Goal: Task Accomplishment & Management: Manage account settings

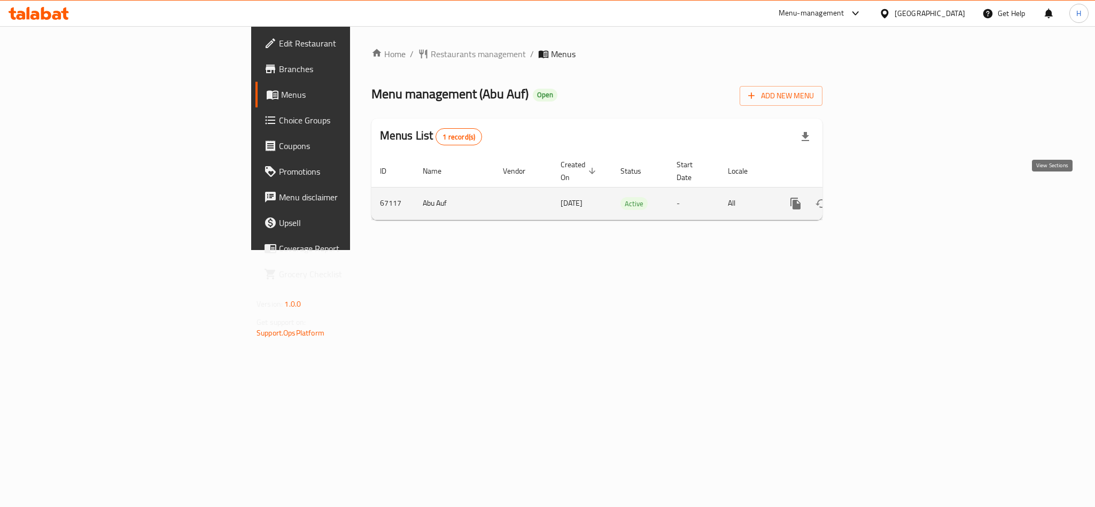
click at [879, 197] on icon "enhanced table" at bounding box center [873, 203] width 13 height 13
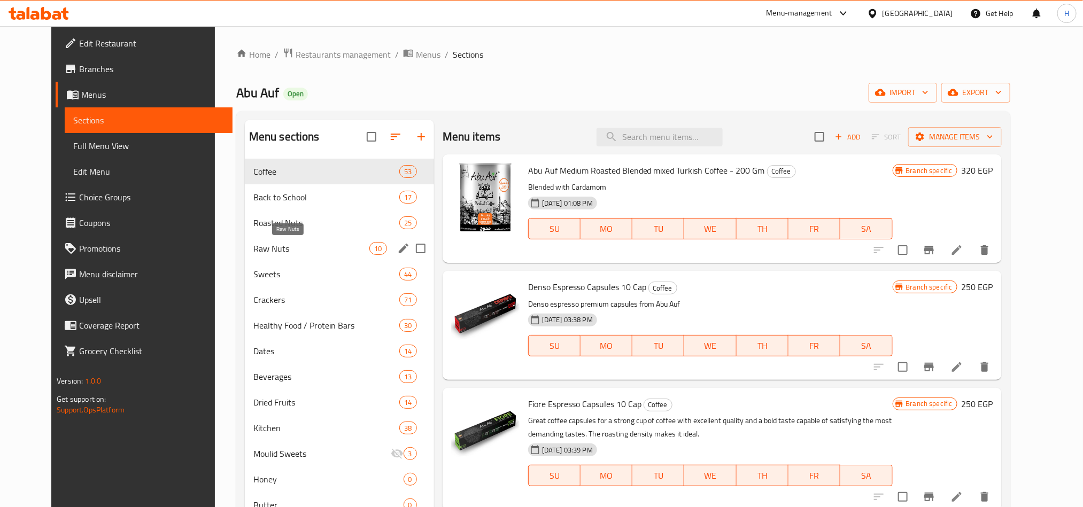
scroll to position [80, 0]
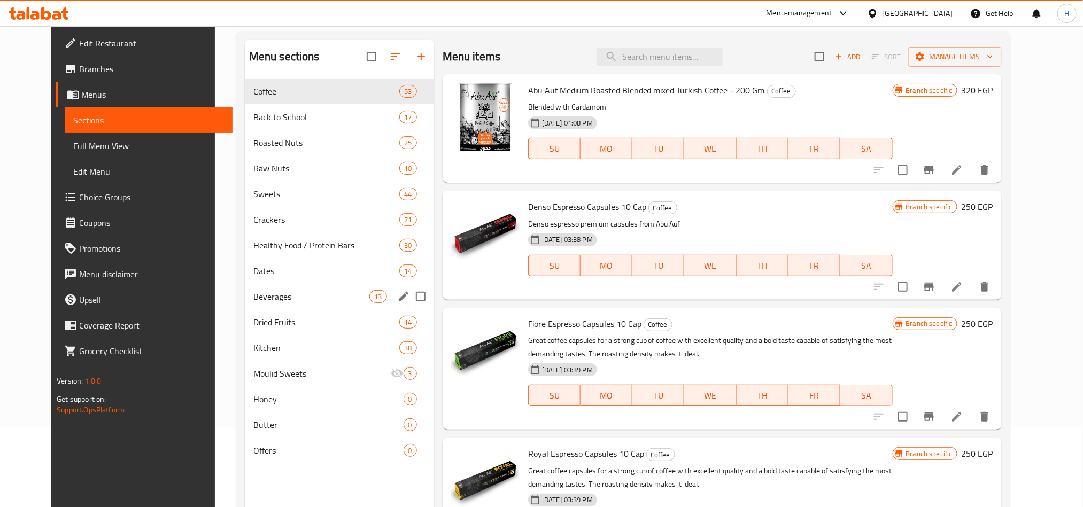
drag, startPoint x: 285, startPoint y: 304, endPoint x: 361, endPoint y: 303, distance: 75.9
click at [285, 304] on div "Beverages 13" at bounding box center [339, 297] width 189 height 26
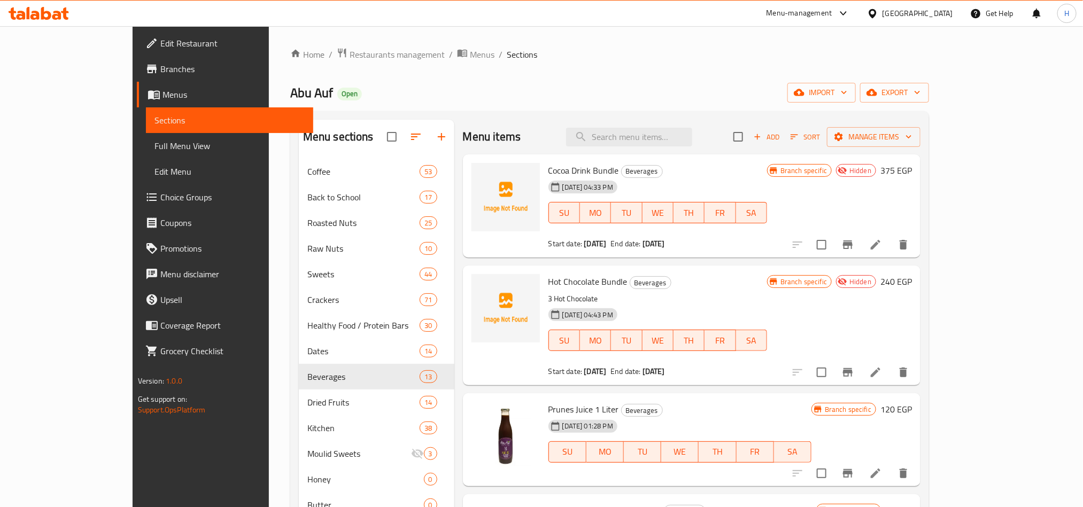
click at [568, 168] on span "Cocoa Drink Bundle" at bounding box center [583, 171] width 71 height 16
click at [891, 244] on li at bounding box center [876, 244] width 30 height 19
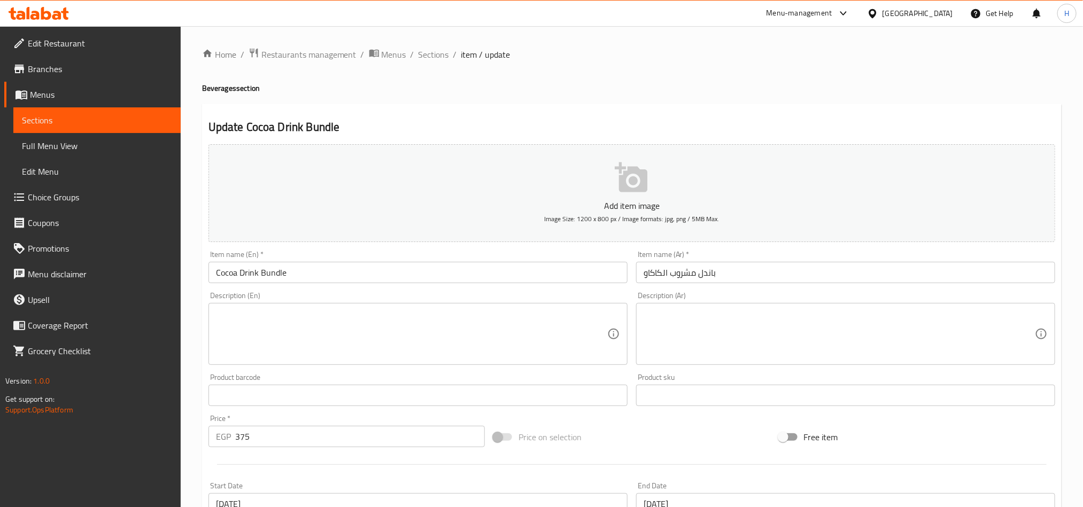
click at [450, 65] on div "Home / Restaurants management / Menus / Sections / item / update Beverages sect…" at bounding box center [632, 391] width 860 height 686
click at [427, 56] on span "Sections" at bounding box center [434, 54] width 30 height 13
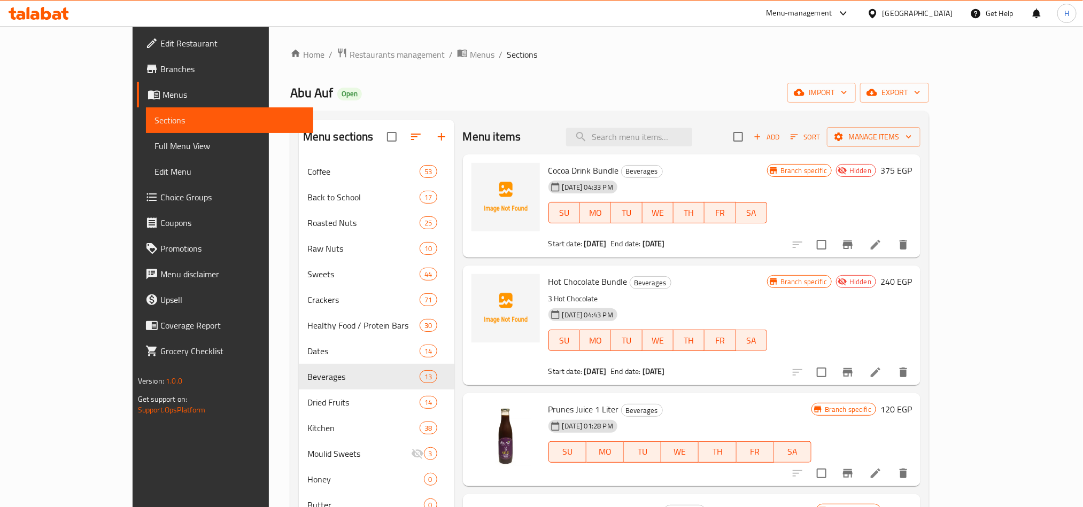
click at [551, 280] on span "Hot Chocolate Bundle" at bounding box center [587, 282] width 79 height 16
click at [683, 140] on input "search" at bounding box center [629, 137] width 126 height 19
paste input "Cocoa Powder Bundle"
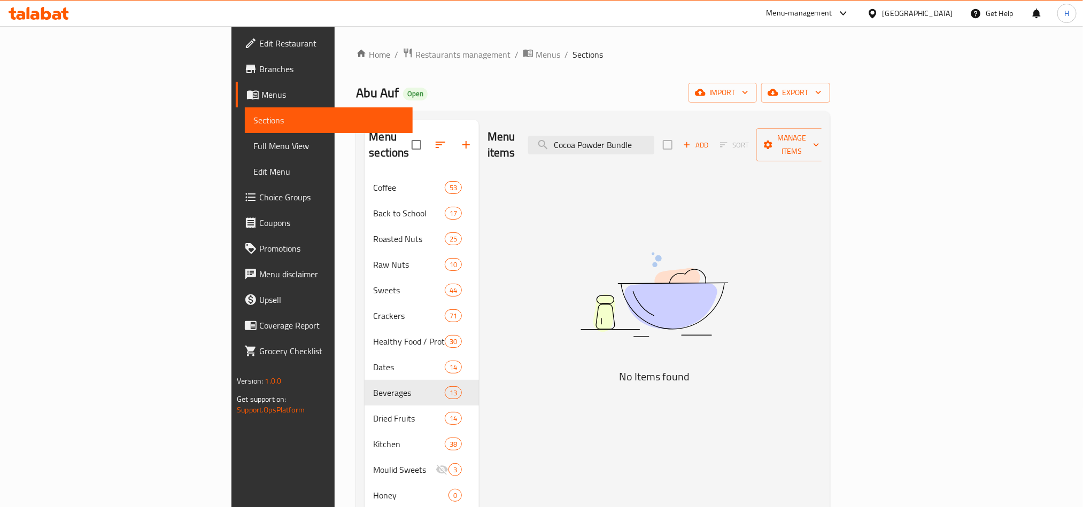
click at [713, 150] on div "Menu items Cocoa Powder Bundle Add Sort Manage items" at bounding box center [655, 145] width 334 height 51
click at [654, 141] on input "Cocoa Powder Bundle" at bounding box center [591, 145] width 126 height 19
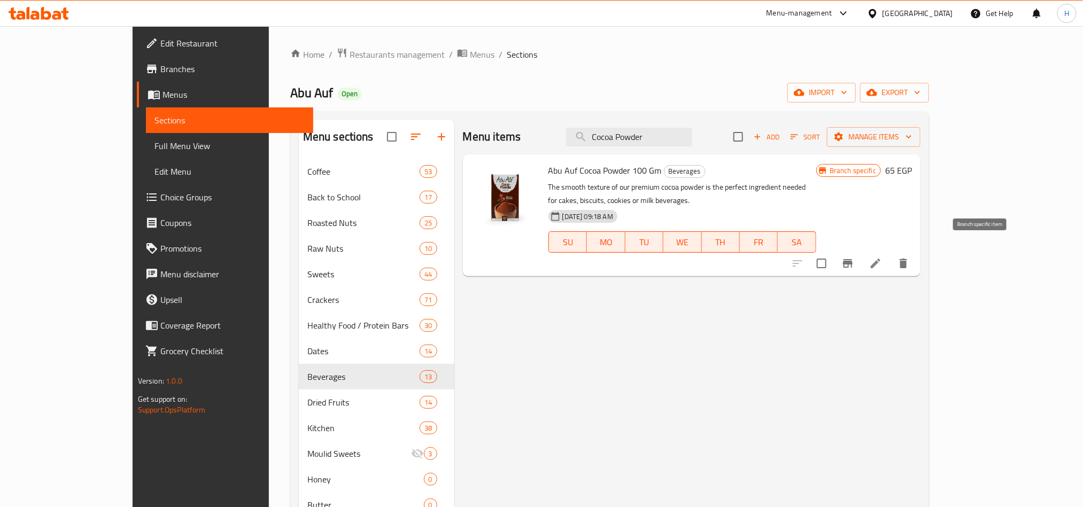
type input "Cocoa Powder"
click at [854, 257] on icon "Branch-specific-item" at bounding box center [847, 263] width 13 height 13
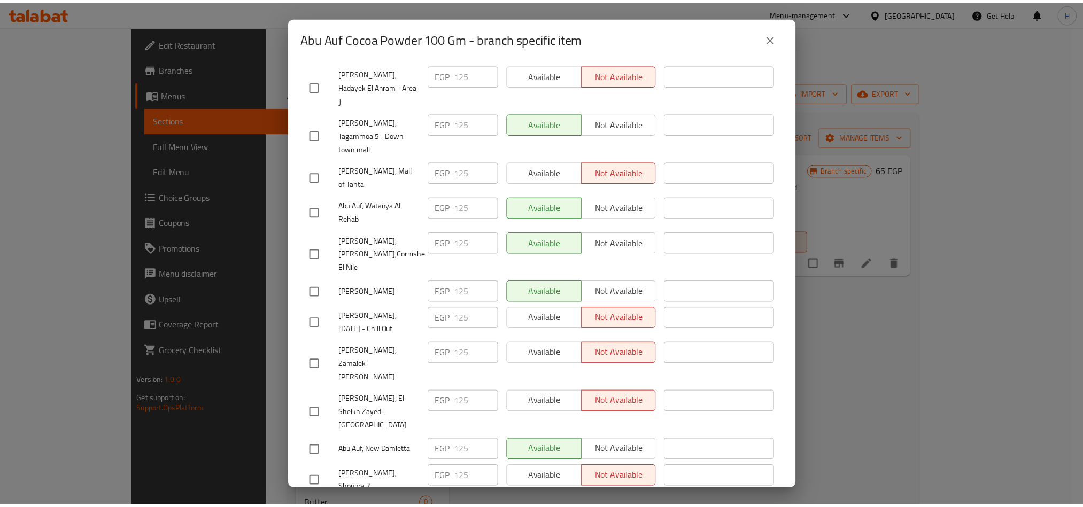
scroll to position [1443, 0]
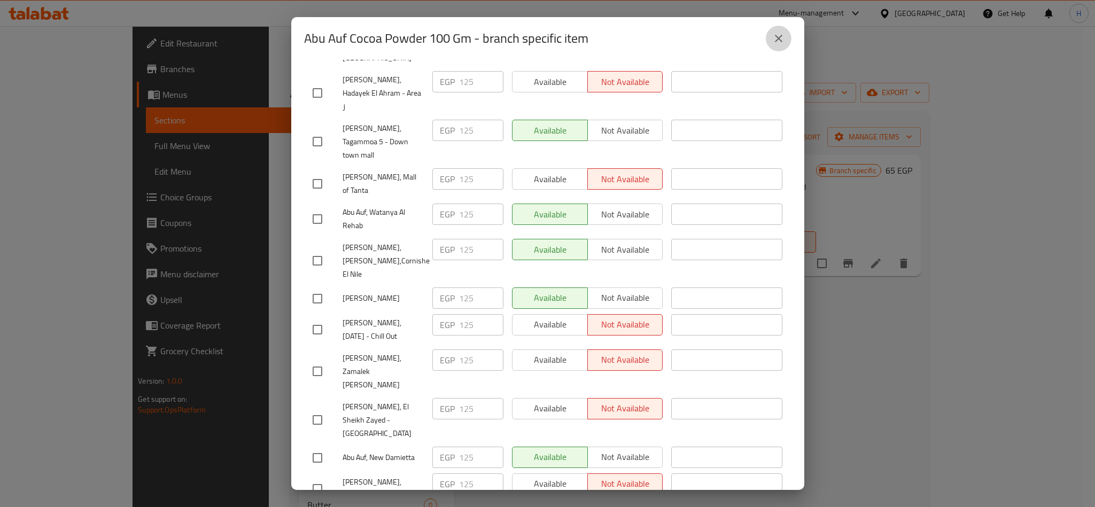
drag, startPoint x: 771, startPoint y: 37, endPoint x: 791, endPoint y: 98, distance: 64.4
click at [771, 37] on button "close" at bounding box center [779, 39] width 26 height 26
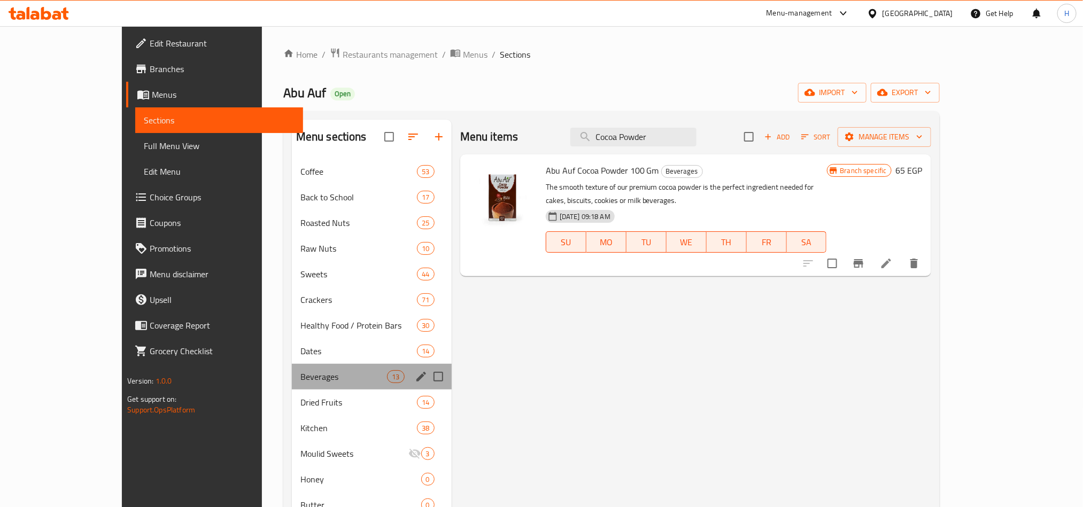
click at [292, 368] on div "Beverages 13" at bounding box center [372, 377] width 160 height 26
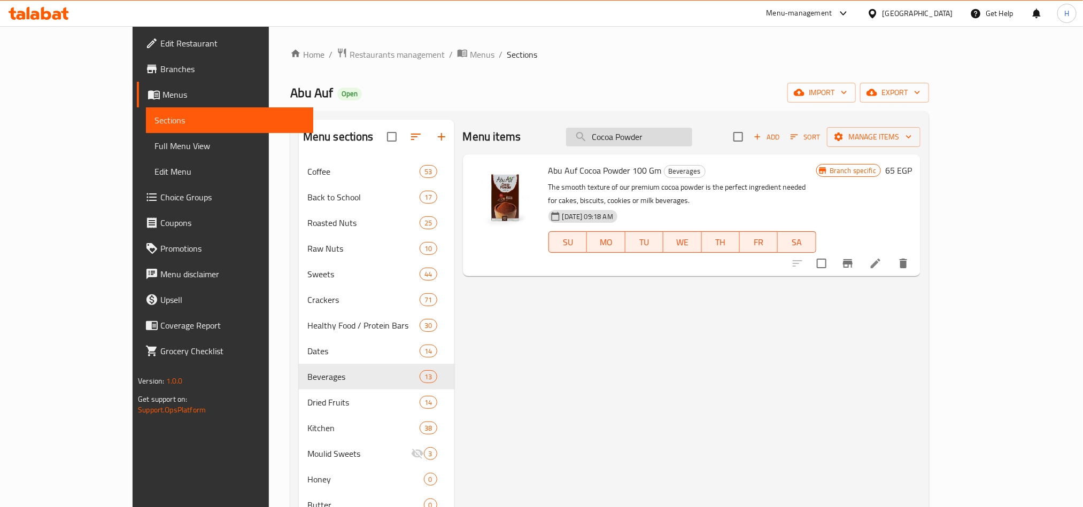
click at [692, 130] on input "Cocoa Powder" at bounding box center [629, 137] width 126 height 19
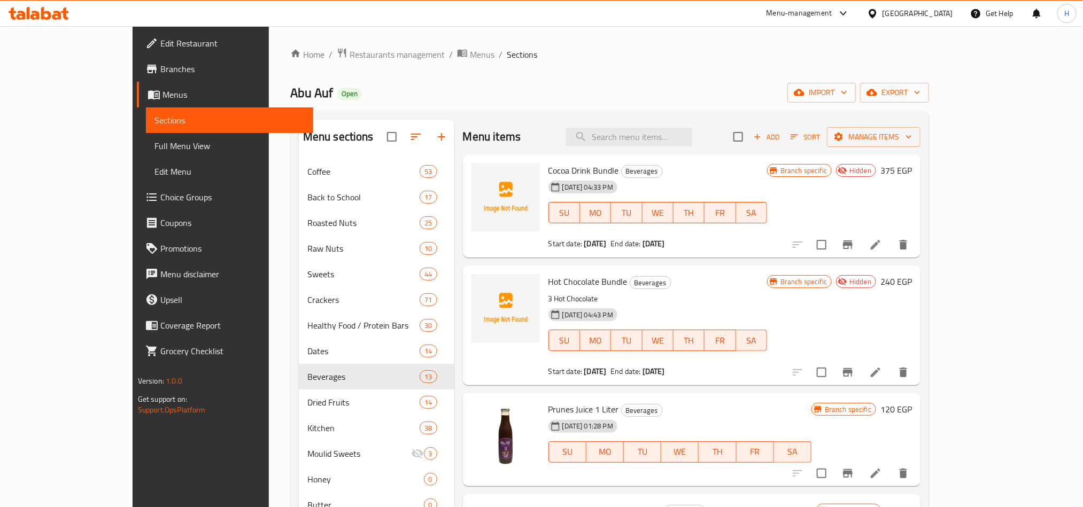
click at [882, 241] on icon at bounding box center [875, 244] width 13 height 13
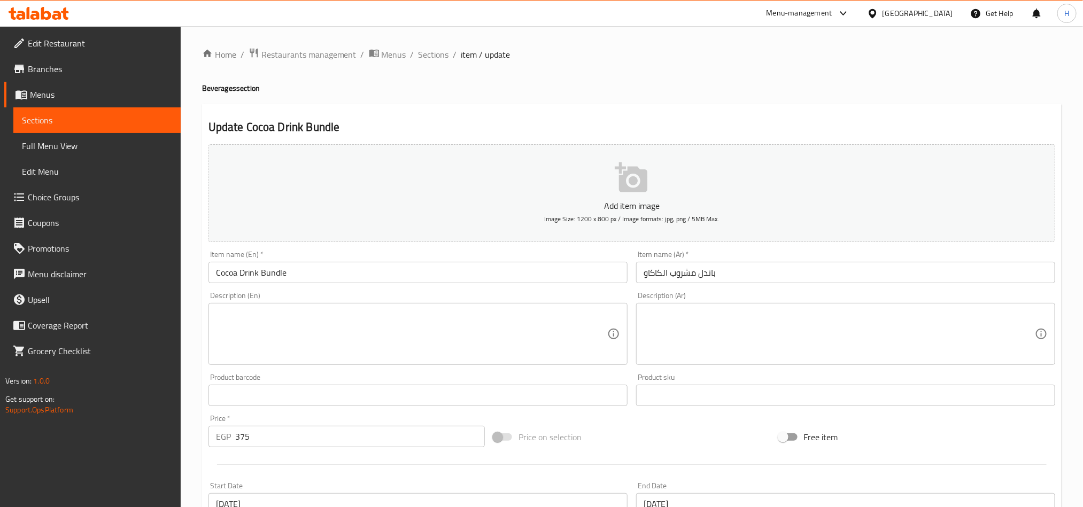
drag, startPoint x: 844, startPoint y: 278, endPoint x: 844, endPoint y: 286, distance: 8.0
click at [844, 286] on div "Item name (Ar)   * باندل مشروب الكاكاو Item name (Ar) *" at bounding box center [846, 266] width 428 height 41
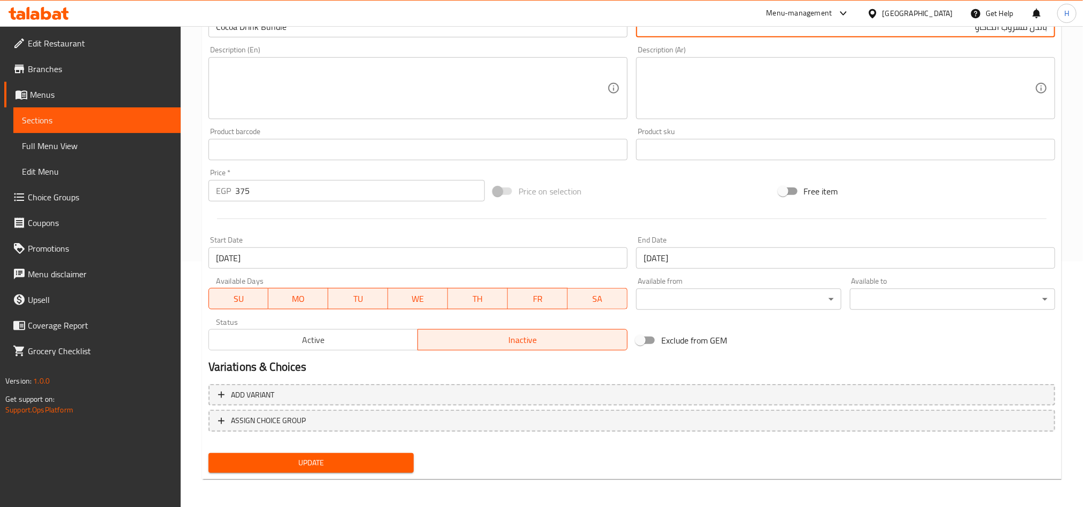
scroll to position [247, 0]
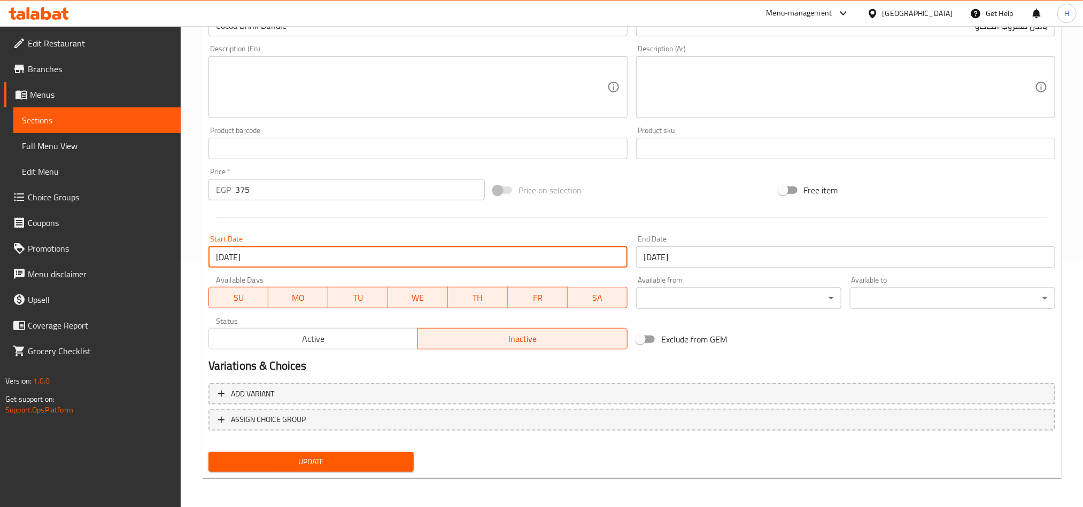
drag, startPoint x: 310, startPoint y: 263, endPoint x: 182, endPoint y: 256, distance: 128.5
click at [182, 256] on div "Home / Restaurants management / Menus / Sections / item / update Beverages sect…" at bounding box center [632, 143] width 902 height 729
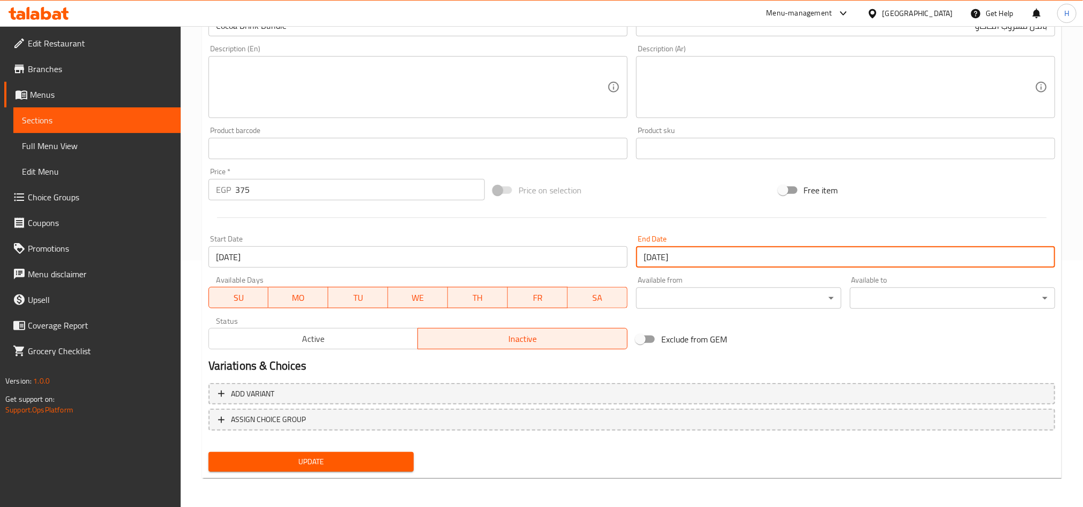
drag, startPoint x: 691, startPoint y: 257, endPoint x: 607, endPoint y: 258, distance: 84.5
click at [607, 258] on div "Add item image Image Size: 1200 x 800 px / Image formats: jpg, png / 5MB Max. I…" at bounding box center [631, 123] width 855 height 461
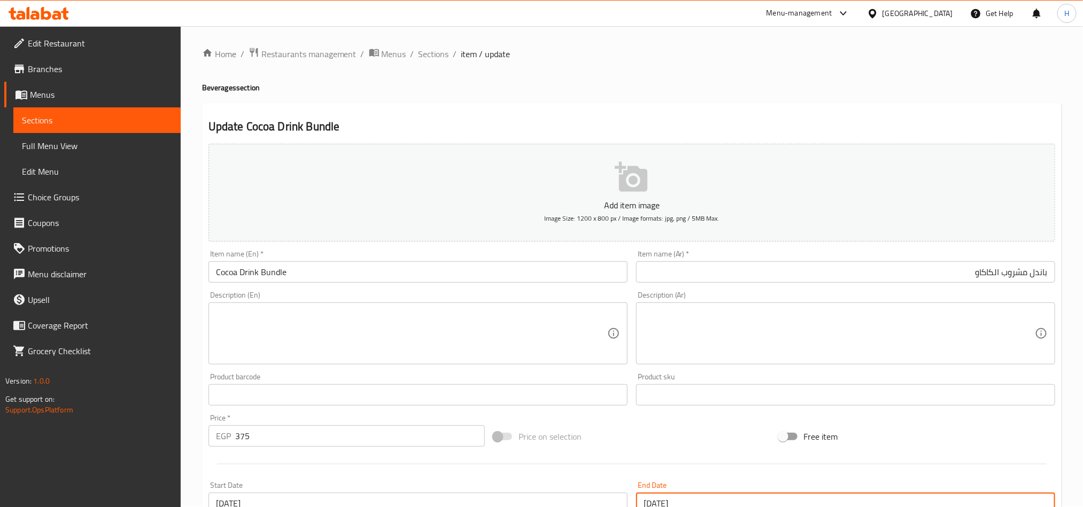
scroll to position [0, 0]
drag, startPoint x: 436, startPoint y: 60, endPoint x: 443, endPoint y: 69, distance: 11.4
click at [436, 60] on span "Sections" at bounding box center [434, 54] width 30 height 13
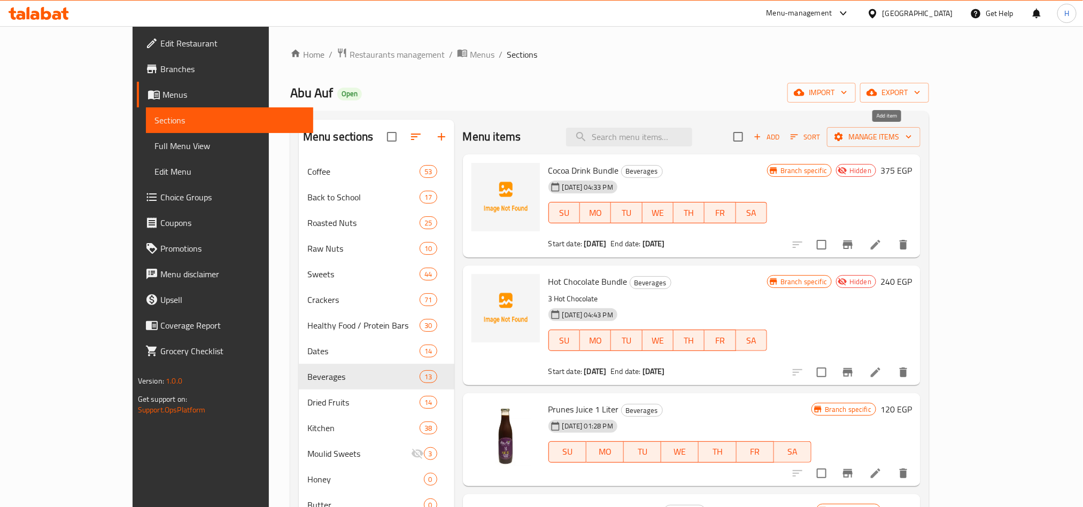
click at [784, 130] on button "Add" at bounding box center [766, 137] width 34 height 17
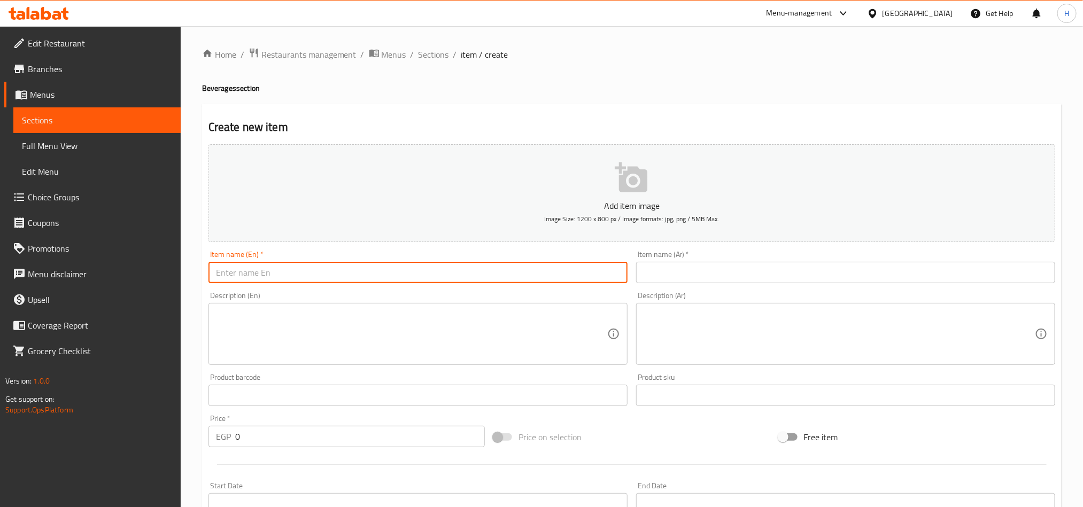
click at [446, 274] on input "text" at bounding box center [417, 272] width 419 height 21
paste input "Hot Chocolate Bundle - 150 GM"
click at [270, 274] on input "Hot Chocolate Bundle - 150 GM" at bounding box center [417, 272] width 419 height 21
type input "Hot Chocolate 3 Bundle - 150 GM"
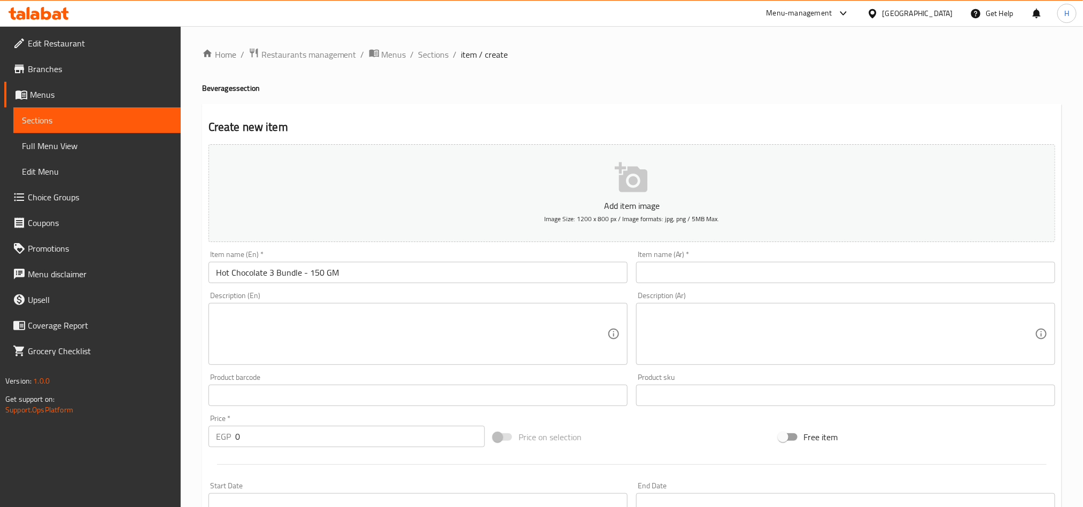
click at [762, 284] on div "Item name (Ar)   * Item name (Ar) *" at bounding box center [846, 266] width 428 height 41
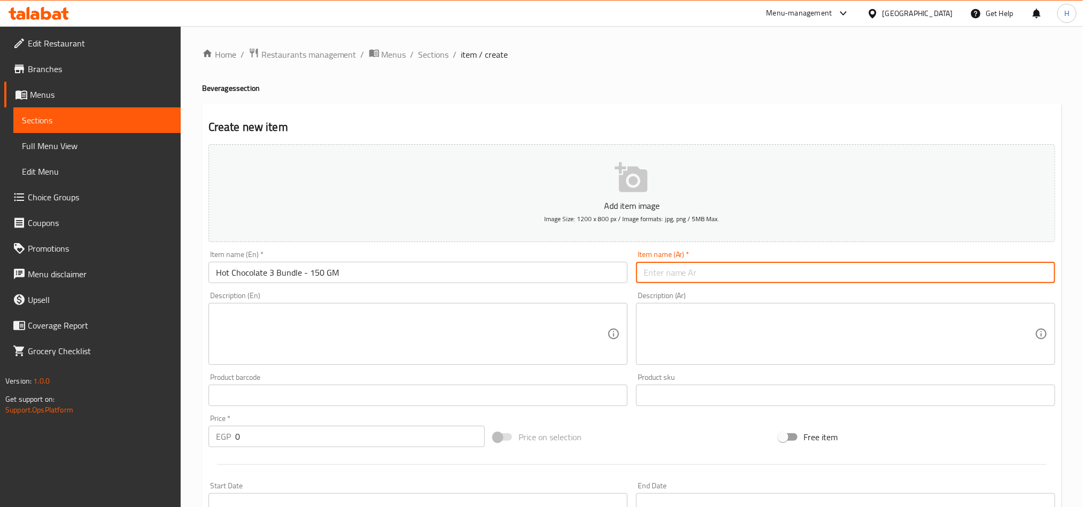
drag, startPoint x: 765, startPoint y: 276, endPoint x: 1088, endPoint y: 281, distance: 322.9
click at [765, 276] on input "text" at bounding box center [845, 272] width 419 height 21
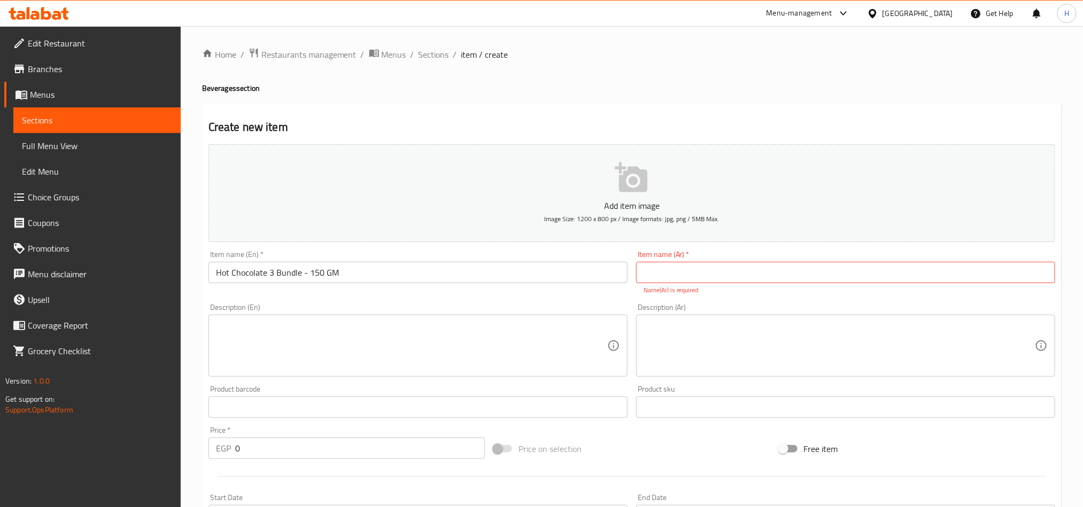
click at [816, 266] on input "text" at bounding box center [845, 272] width 419 height 21
paste input "عرض 3 هوت شوكلت - 150 جرام"
type input "عرض 3 هوت شوكلت - 150 جرام"
click at [496, 350] on textarea at bounding box center [411, 346] width 391 height 51
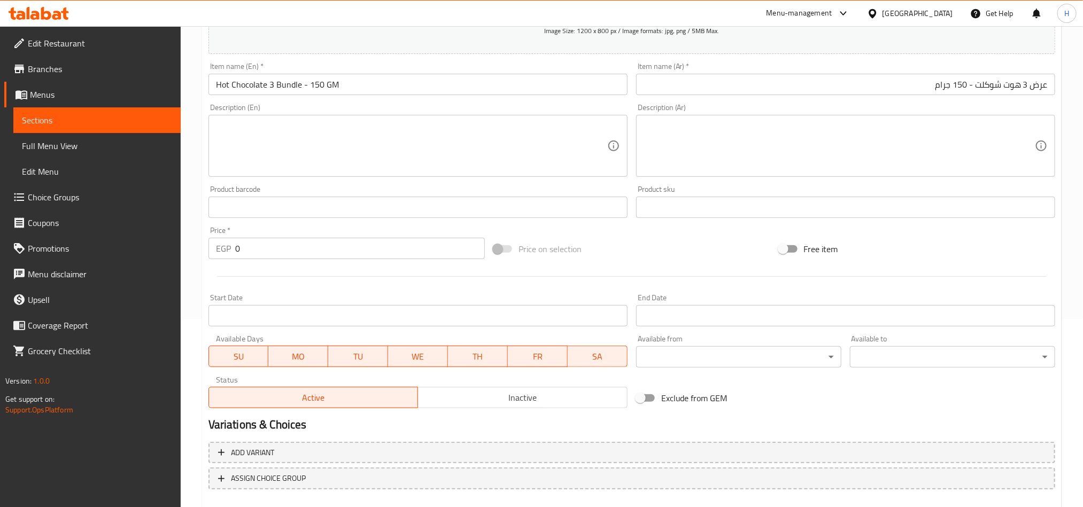
scroll to position [160, 0]
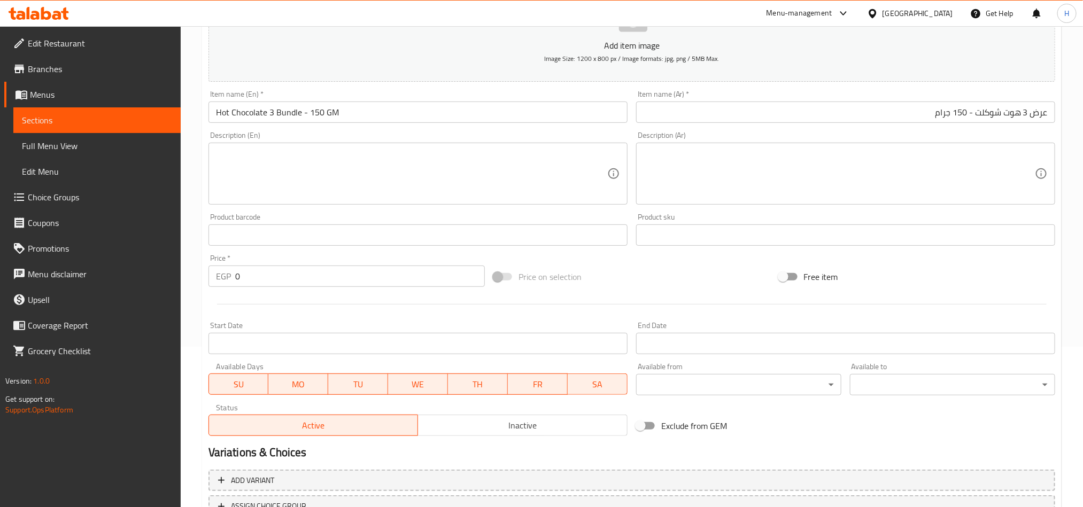
click at [287, 281] on input "0" at bounding box center [360, 276] width 250 height 21
paste input "E210"
type input "0E210"
click at [287, 281] on input "0E210" at bounding box center [360, 276] width 250 height 21
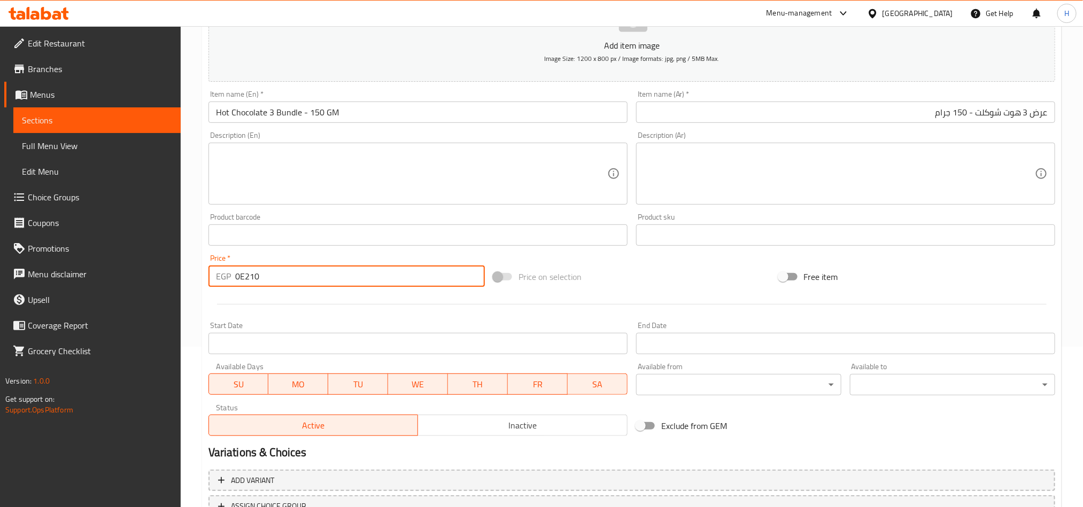
click at [287, 281] on input "0E210" at bounding box center [360, 276] width 250 height 21
paste input "number"
click at [312, 315] on div at bounding box center [631, 304] width 855 height 26
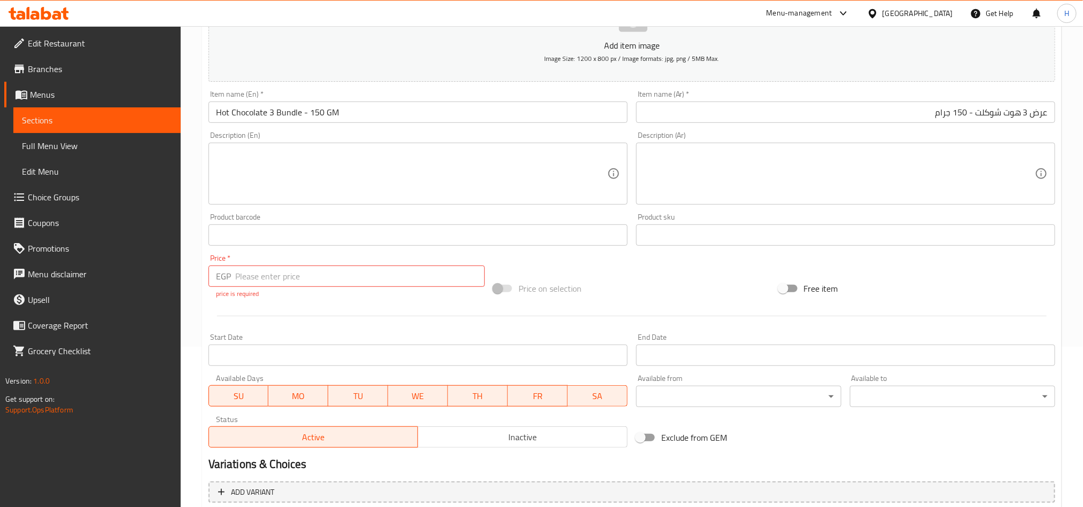
click at [239, 276] on input "number" at bounding box center [360, 276] width 250 height 21
type input "210"
click at [276, 320] on div "Add item image Image Size: 1200 x 800 px / Image formats: jpg, png / 5MB Max. I…" at bounding box center [631, 216] width 855 height 473
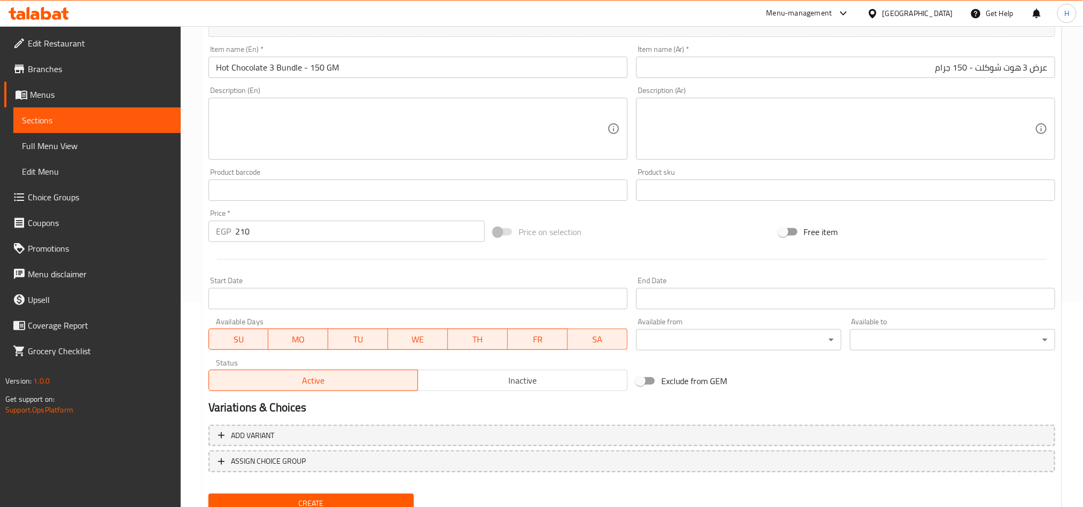
scroll to position [247, 0]
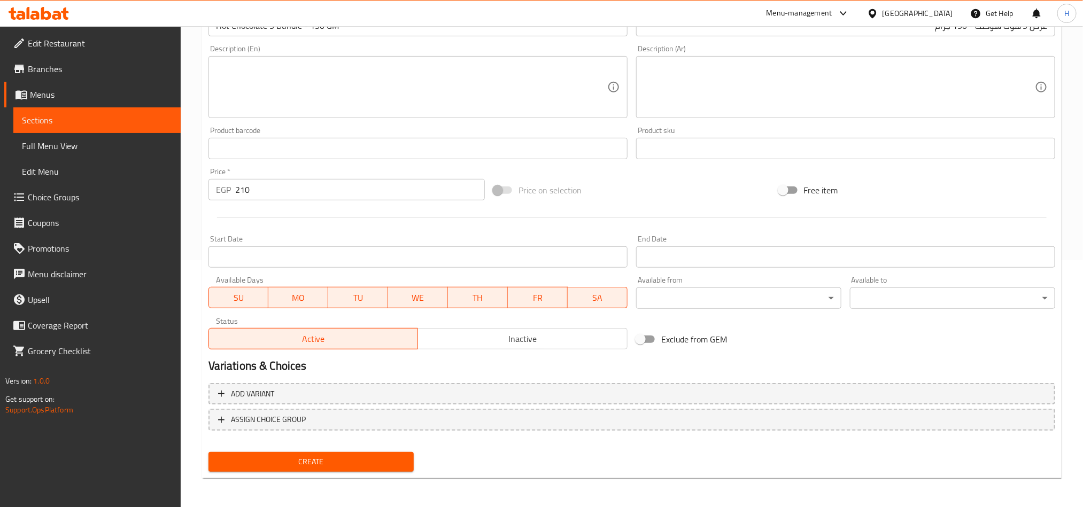
click at [537, 348] on button "Inactive" at bounding box center [523, 338] width 210 height 21
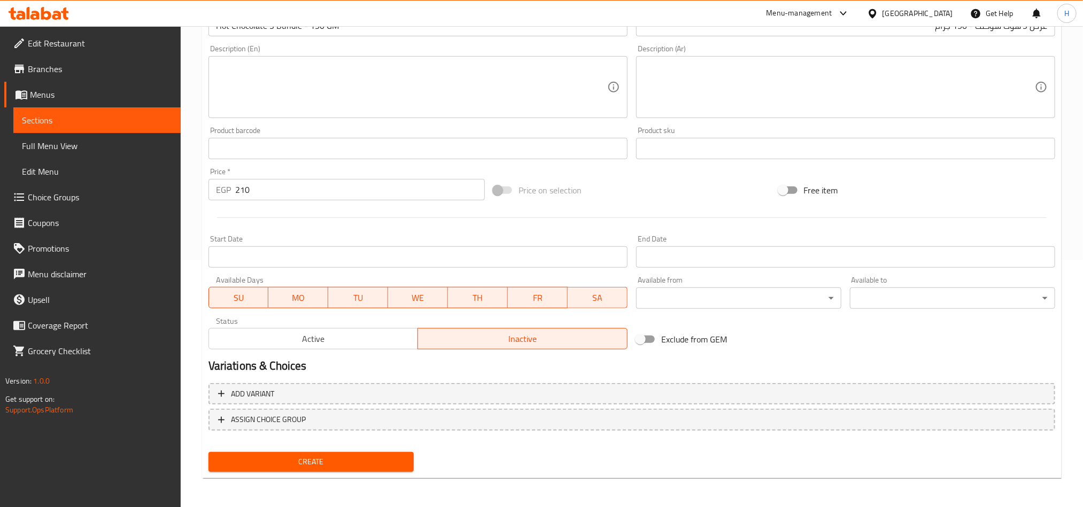
click at [363, 457] on span "Create" at bounding box center [311, 461] width 188 height 13
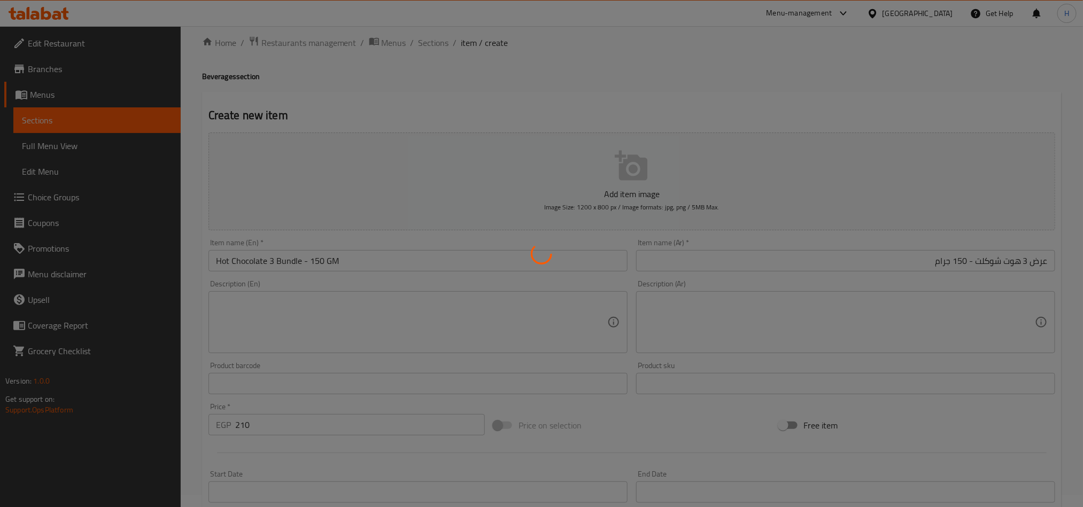
scroll to position [0, 0]
type input "0"
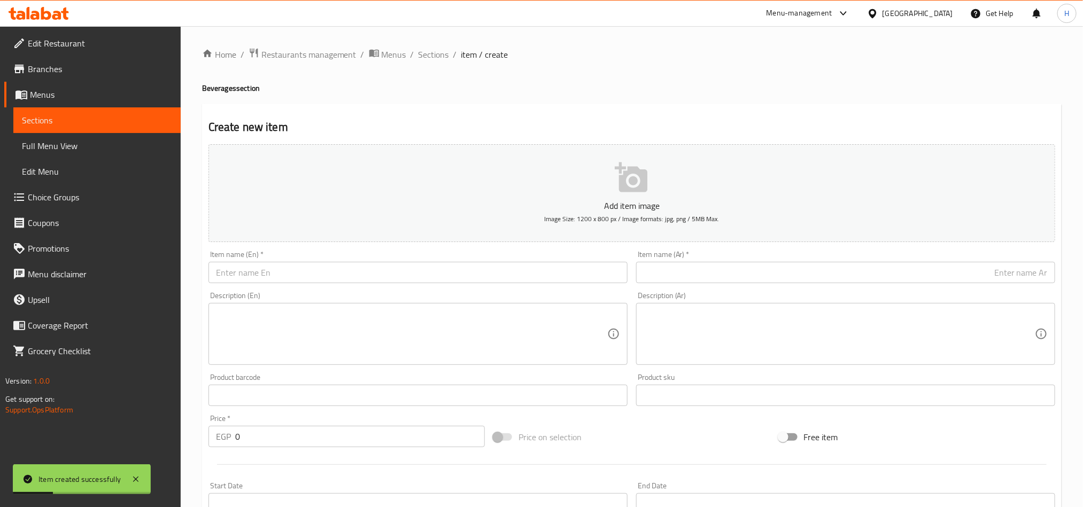
click at [724, 279] on input "text" at bounding box center [845, 272] width 419 height 21
paste input "عرض 3 بودر كاكاو - 100 جم"
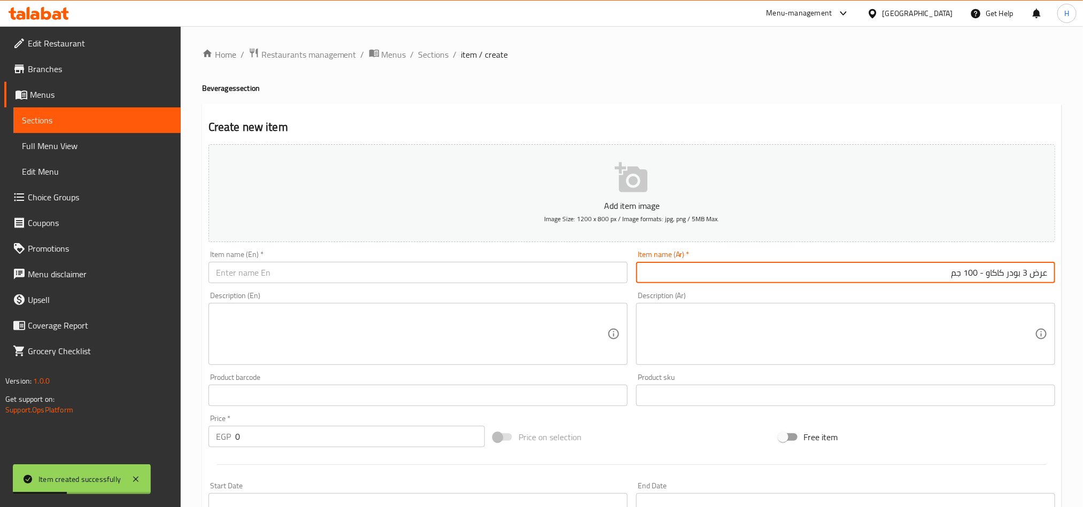
type input "عرض 3 بودر كاكاو - 100 جم"
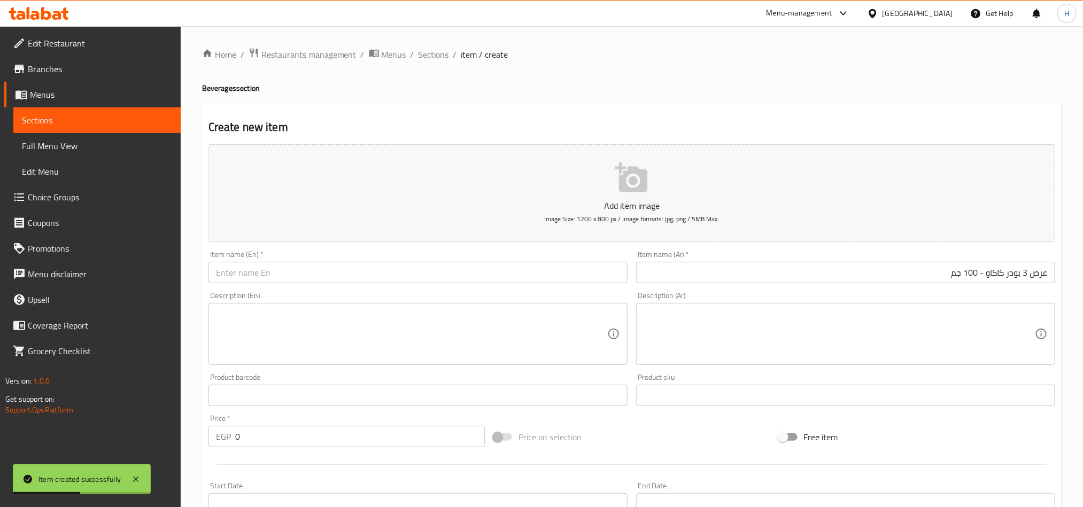
click at [440, 267] on div "Item name (En)   * Item name (En) *" at bounding box center [417, 267] width 419 height 33
click at [442, 268] on input "text" at bounding box center [417, 272] width 419 height 21
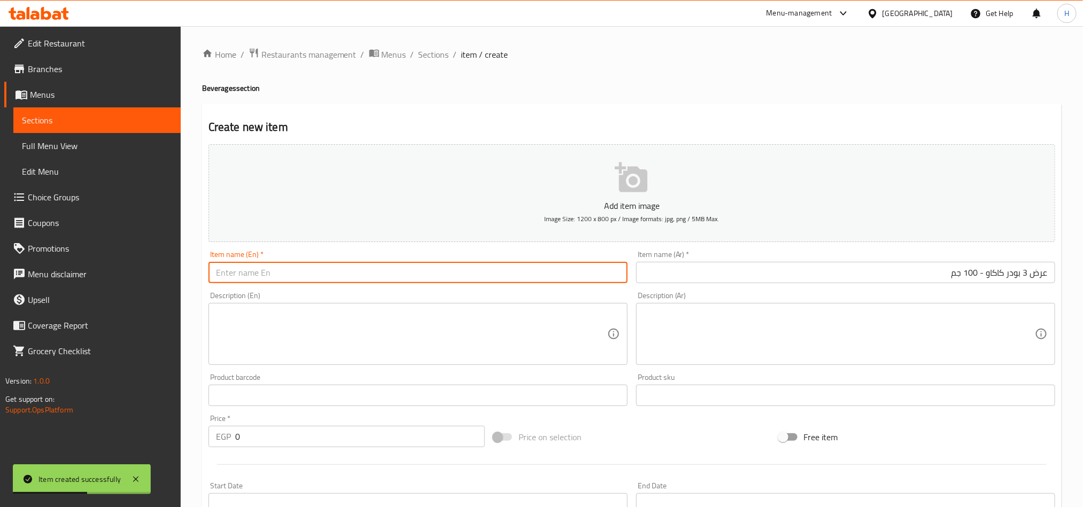
paste input "Cocoa Powder Bundle - 100 GM"
click at [270, 277] on input "Cocoa Powder Bundle - 100 GM" at bounding box center [417, 272] width 419 height 21
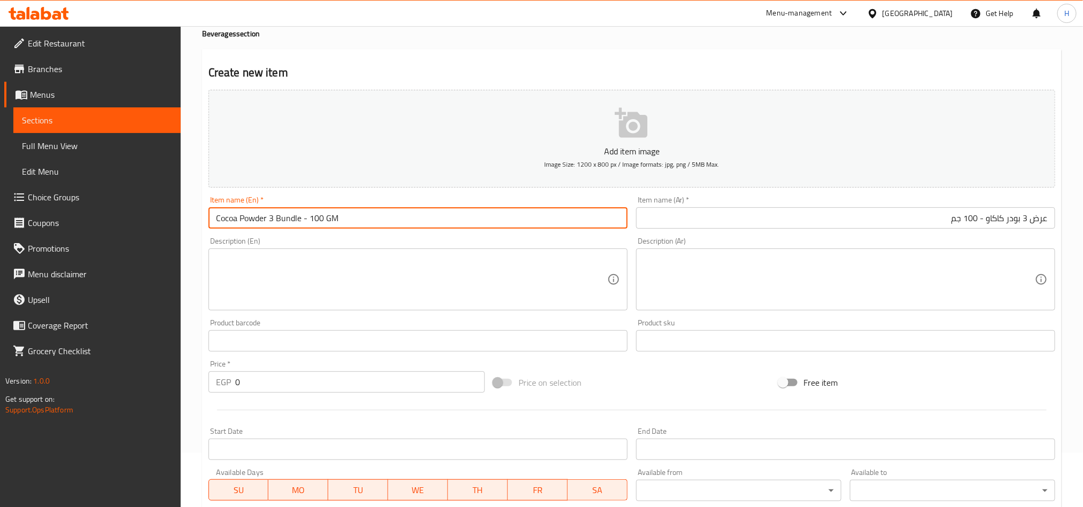
scroll to position [80, 0]
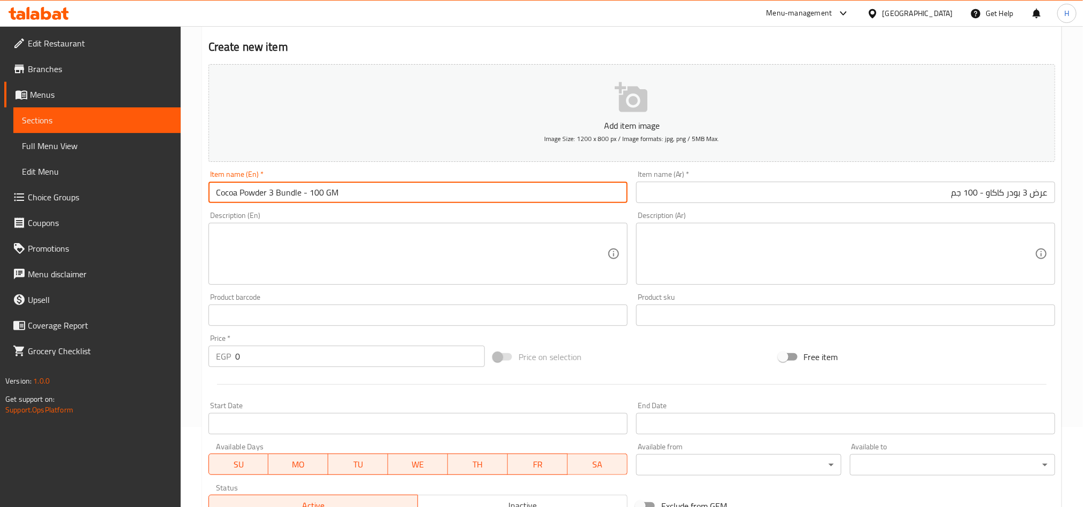
type input "Cocoa Powder 3 Bundle - 100 GM"
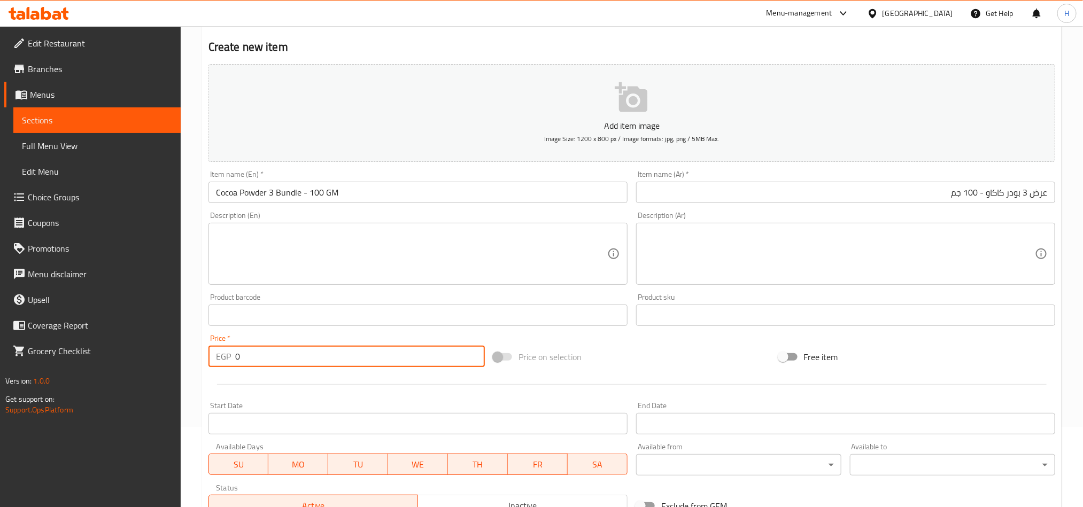
drag, startPoint x: 244, startPoint y: 358, endPoint x: 191, endPoint y: 359, distance: 52.9
click at [191, 359] on div "Home / Restaurants management / Menus / Sections / item / create Beverages sect…" at bounding box center [632, 310] width 902 height 729
paste input "number"
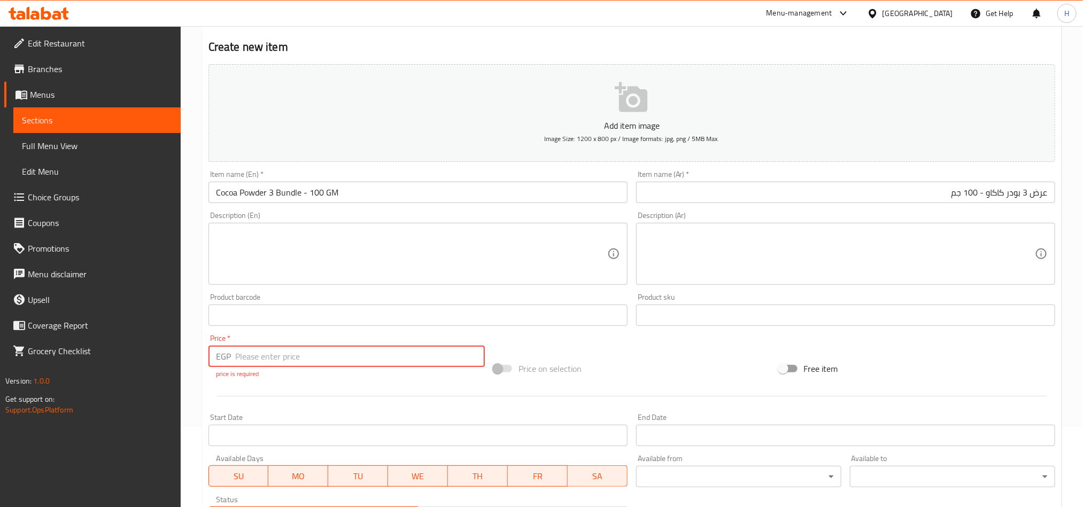
click at [286, 381] on div "Price   * EGP Price * price is required" at bounding box center [346, 356] width 285 height 53
click at [236, 361] on input "number" at bounding box center [360, 356] width 250 height 21
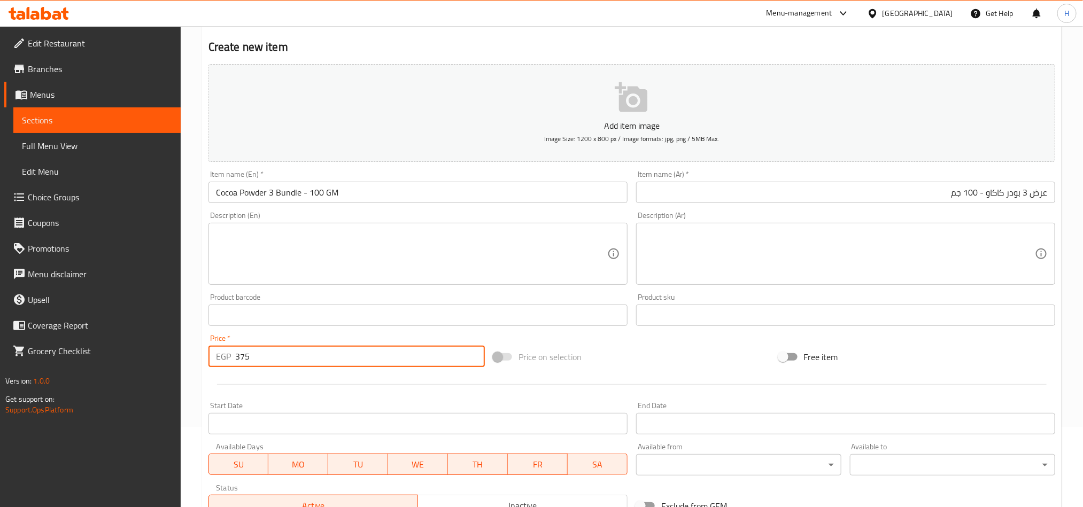
type input "375"
click at [254, 373] on div at bounding box center [631, 385] width 855 height 26
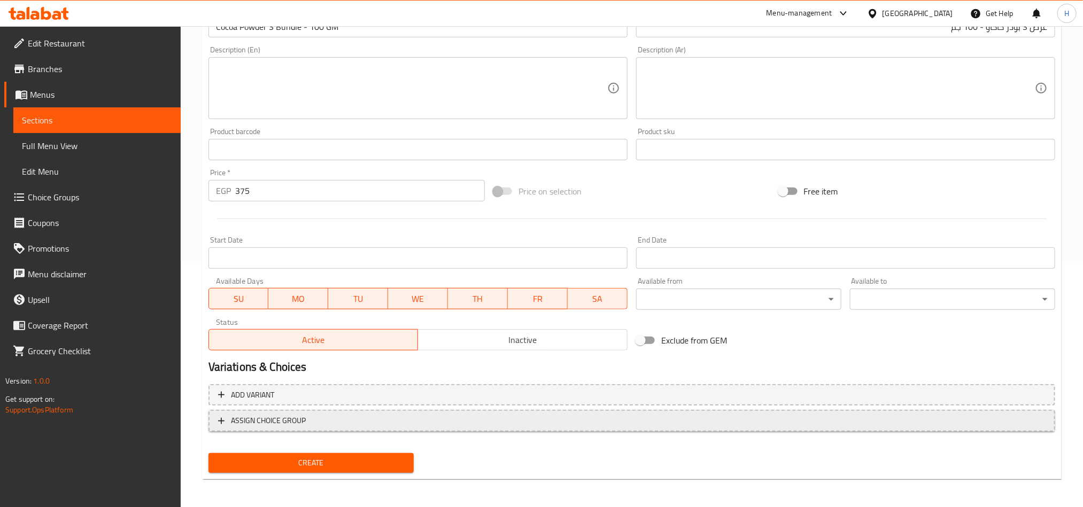
scroll to position [247, 0]
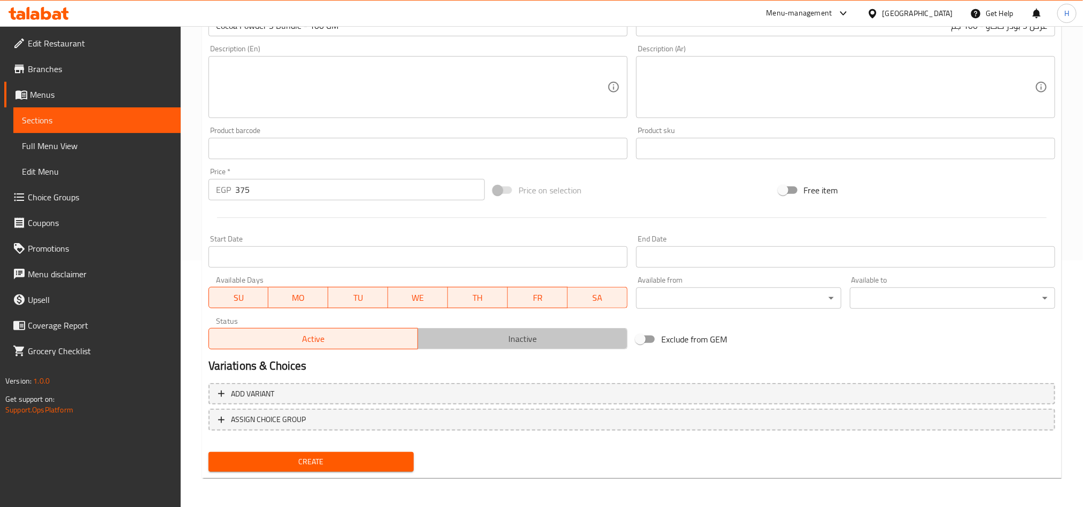
click at [457, 337] on span "Inactive" at bounding box center [522, 339] width 201 height 16
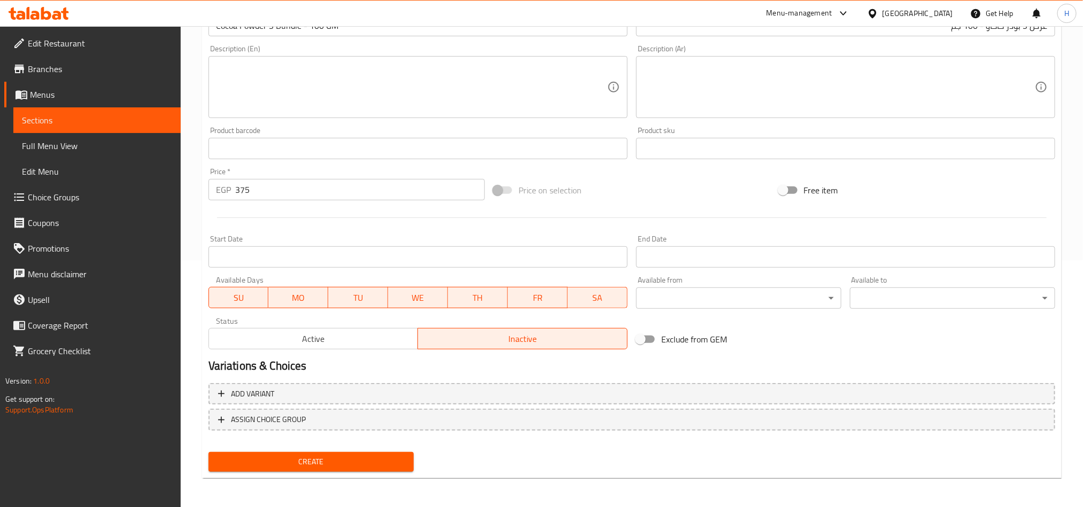
click at [373, 457] on span "Create" at bounding box center [311, 461] width 188 height 13
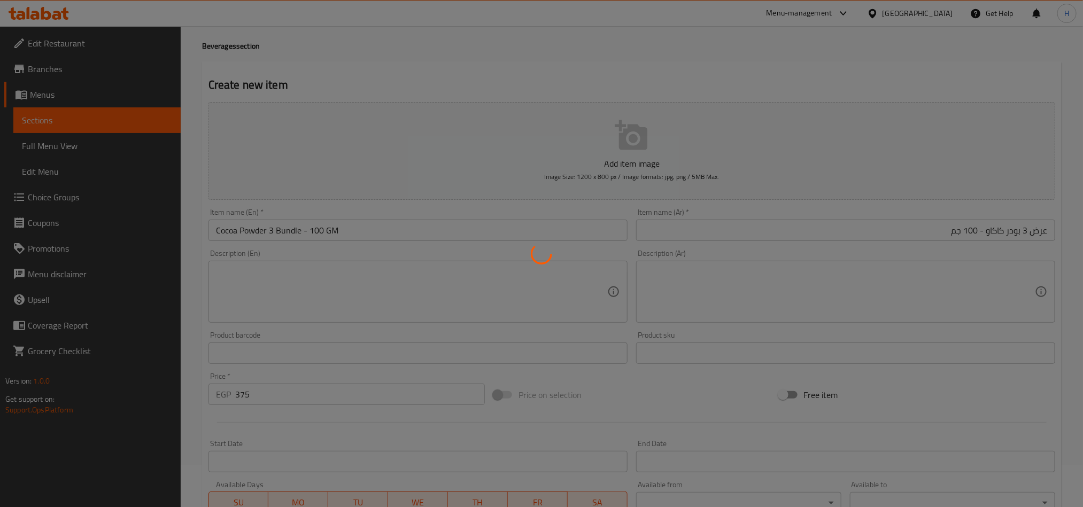
scroll to position [0, 0]
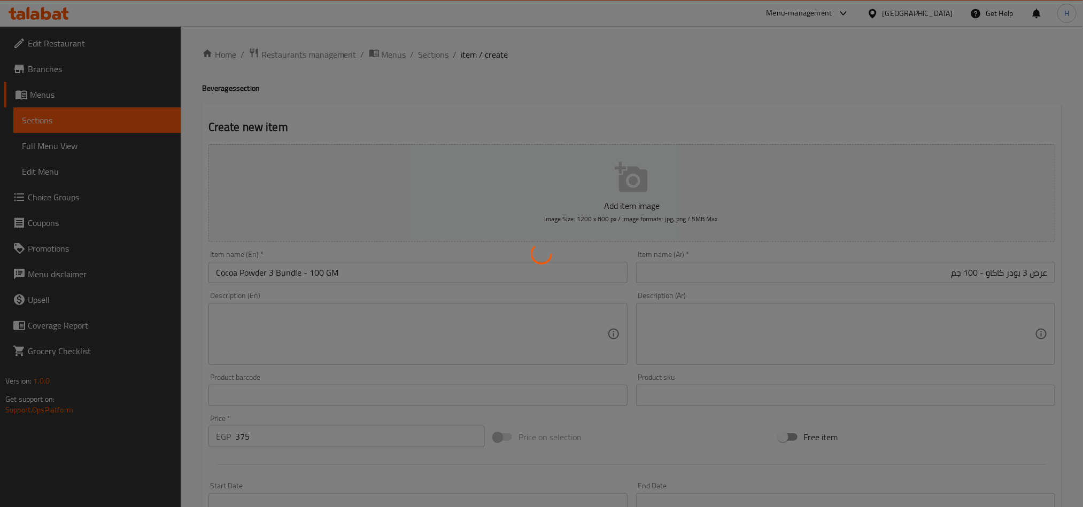
type input "0"
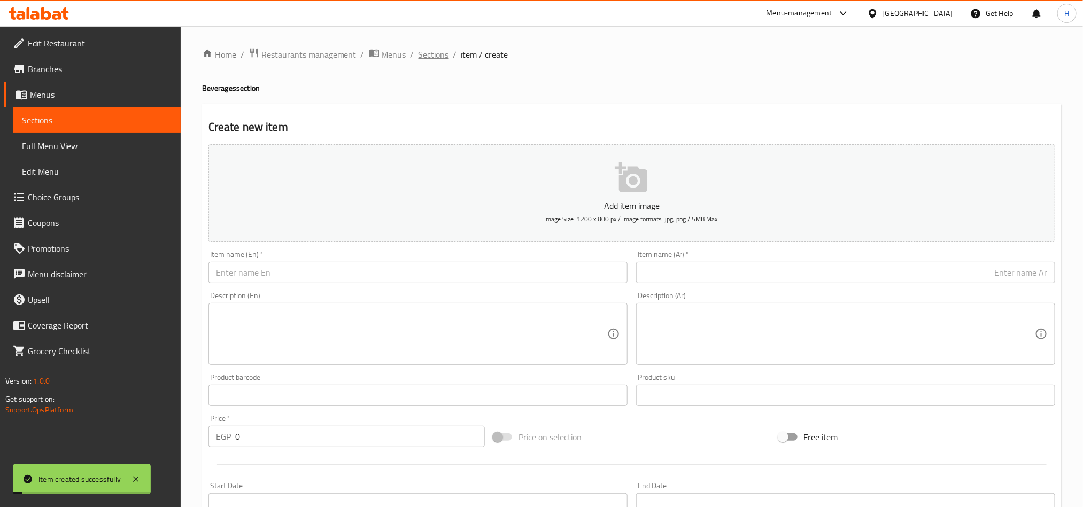
click at [439, 61] on span "Sections" at bounding box center [434, 54] width 30 height 13
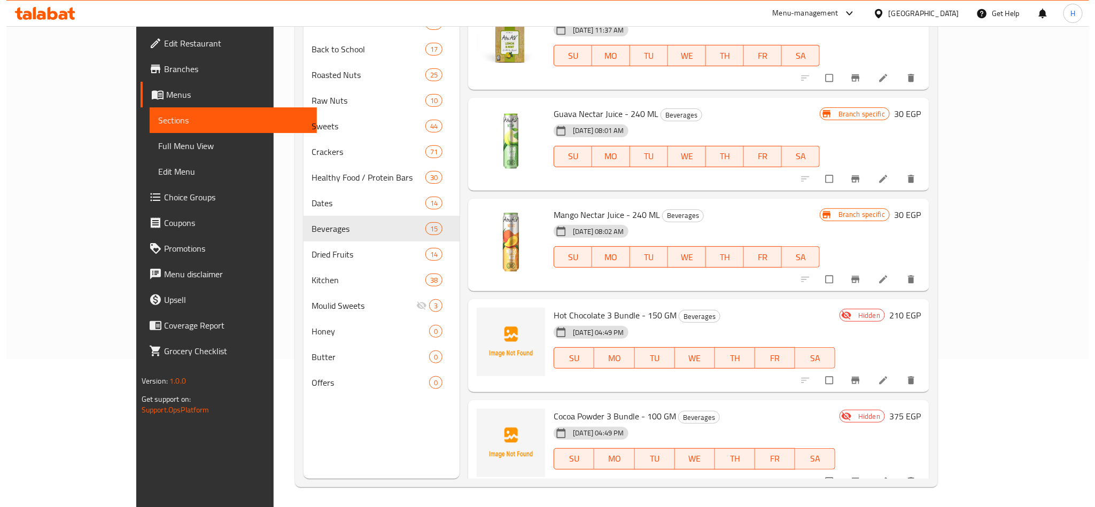
scroll to position [150, 0]
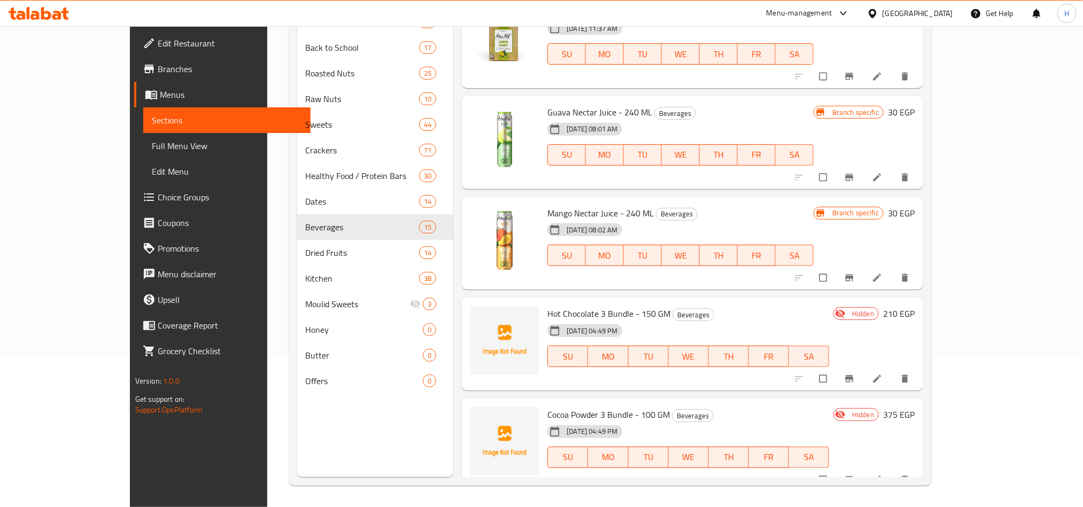
click at [919, 367] on button "delete" at bounding box center [906, 379] width 26 height 24
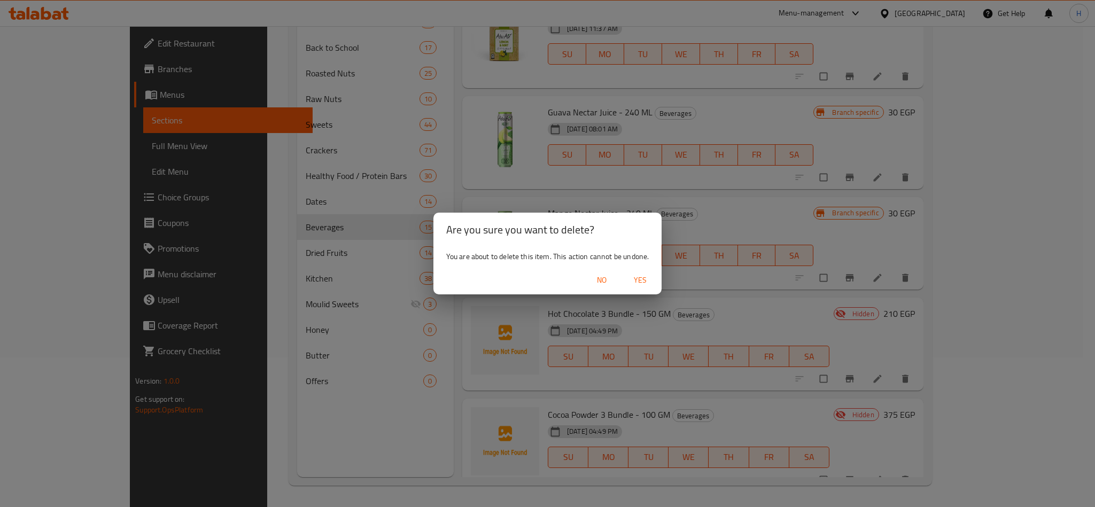
click at [639, 286] on span "Yes" at bounding box center [641, 280] width 26 height 13
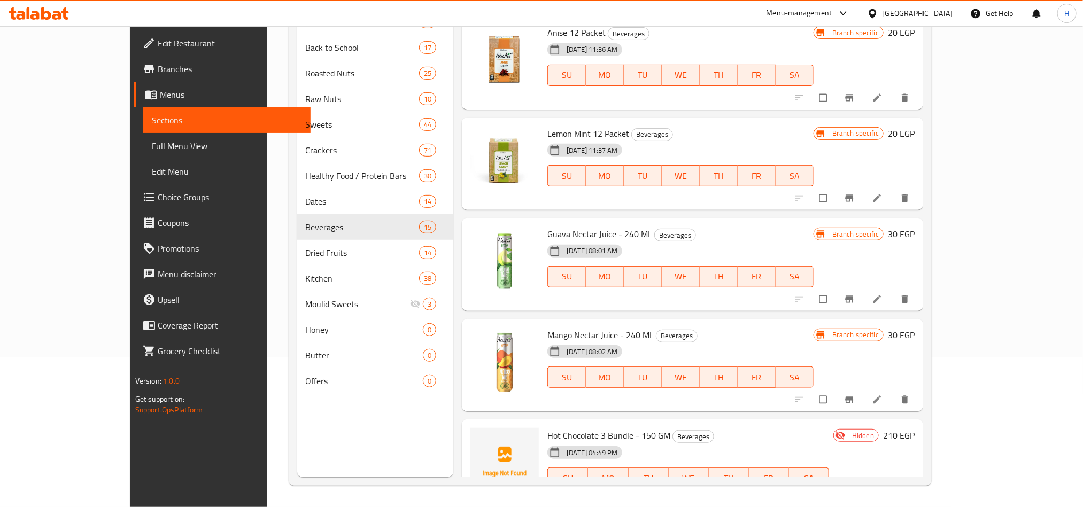
scroll to position [1084, 0]
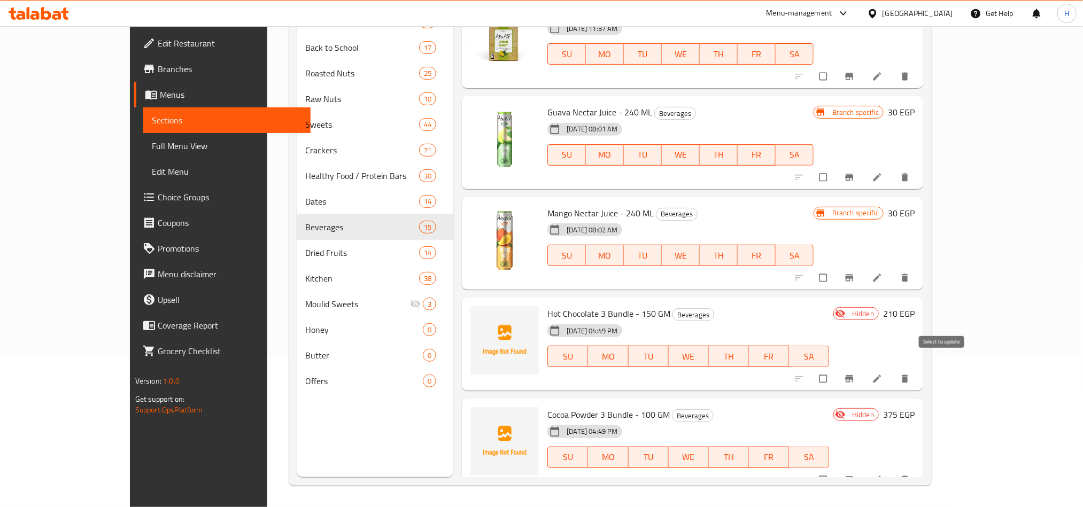
click at [836, 373] on input "checkbox" at bounding box center [824, 379] width 22 height 20
checkbox input "true"
click at [836, 470] on input "checkbox" at bounding box center [824, 480] width 22 height 20
checkbox input "true"
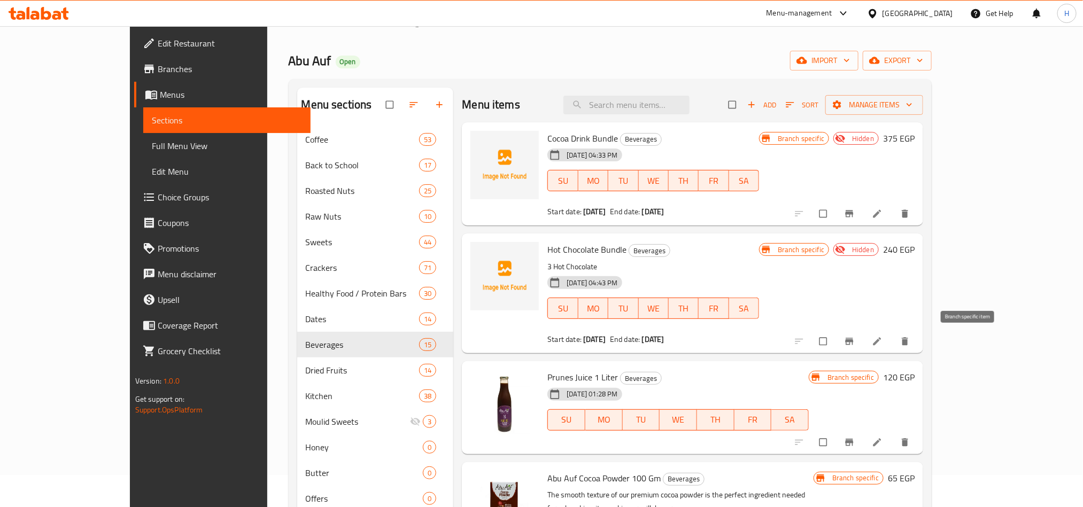
scroll to position [0, 0]
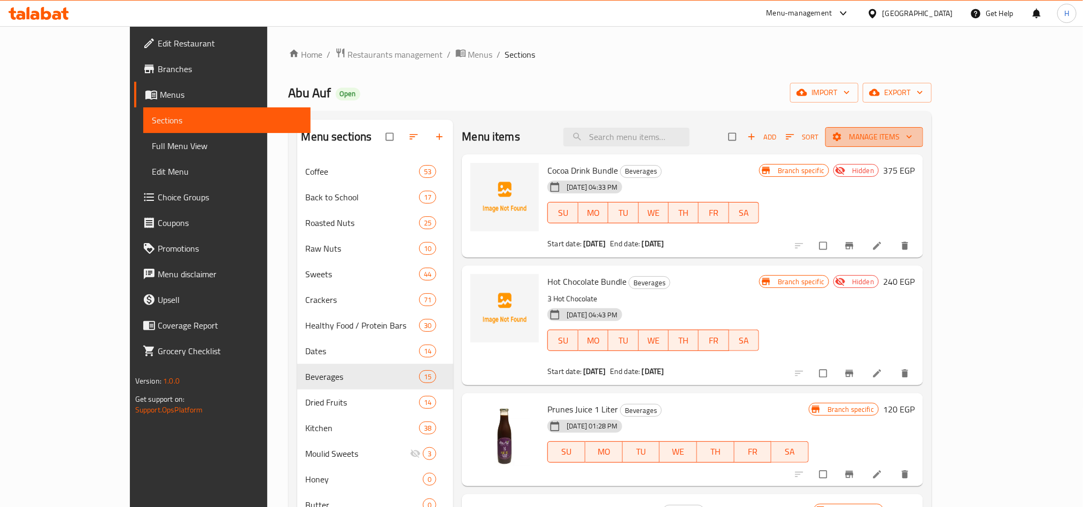
click at [915, 137] on span "Manage items" at bounding box center [874, 136] width 81 height 13
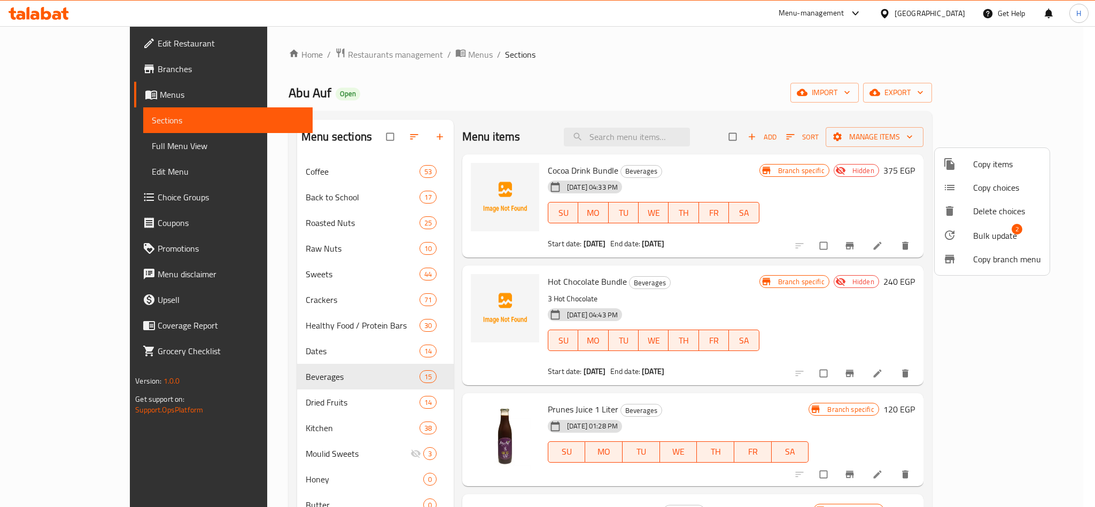
click at [994, 225] on li "Bulk update 2" at bounding box center [992, 235] width 115 height 25
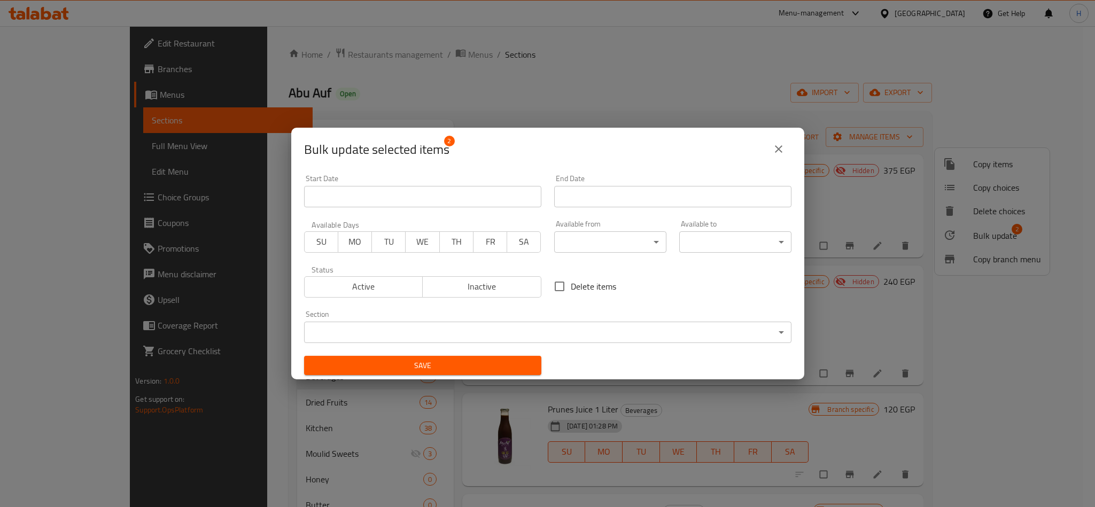
click at [565, 289] on input "Delete items" at bounding box center [559, 286] width 22 height 22
checkbox input "true"
click at [499, 378] on div "Save" at bounding box center [423, 366] width 250 height 33
click at [507, 361] on span "Save" at bounding box center [423, 365] width 220 height 13
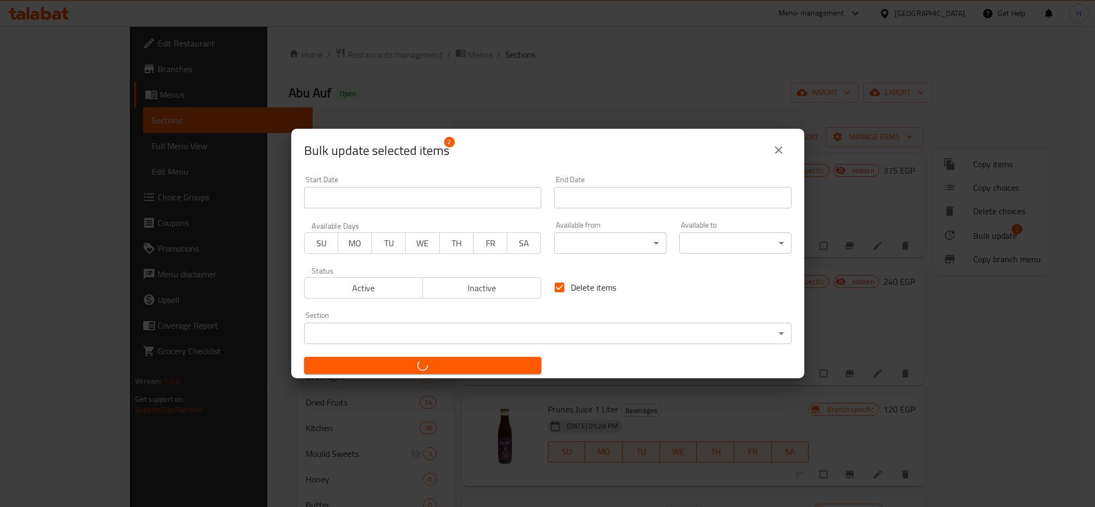
checkbox input "false"
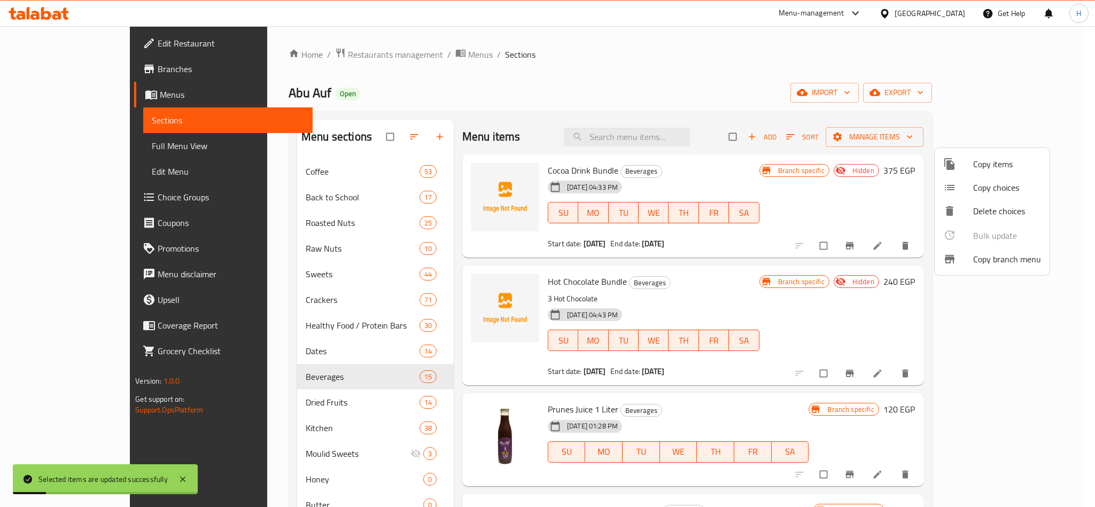
click at [689, 92] on div at bounding box center [547, 253] width 1095 height 507
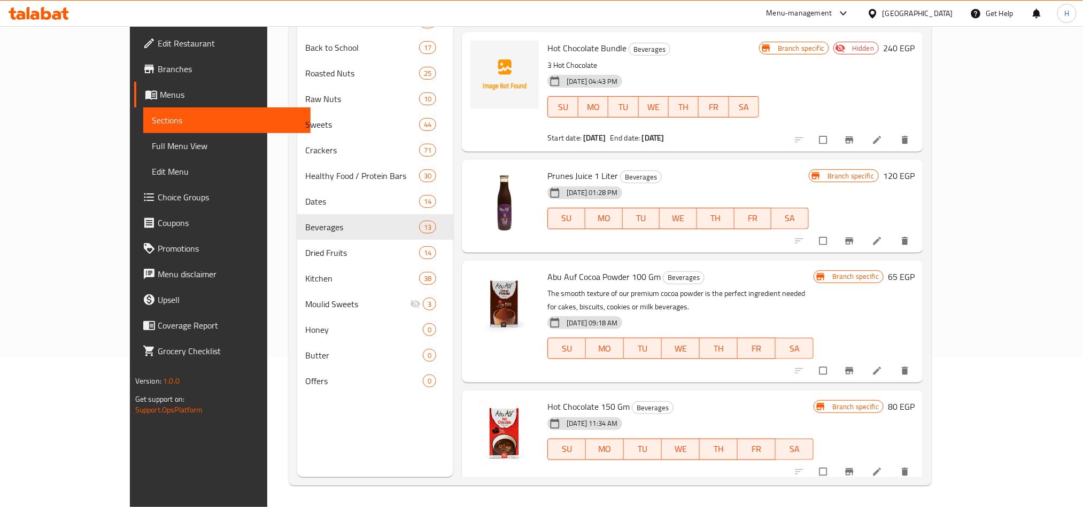
scroll to position [80, 0]
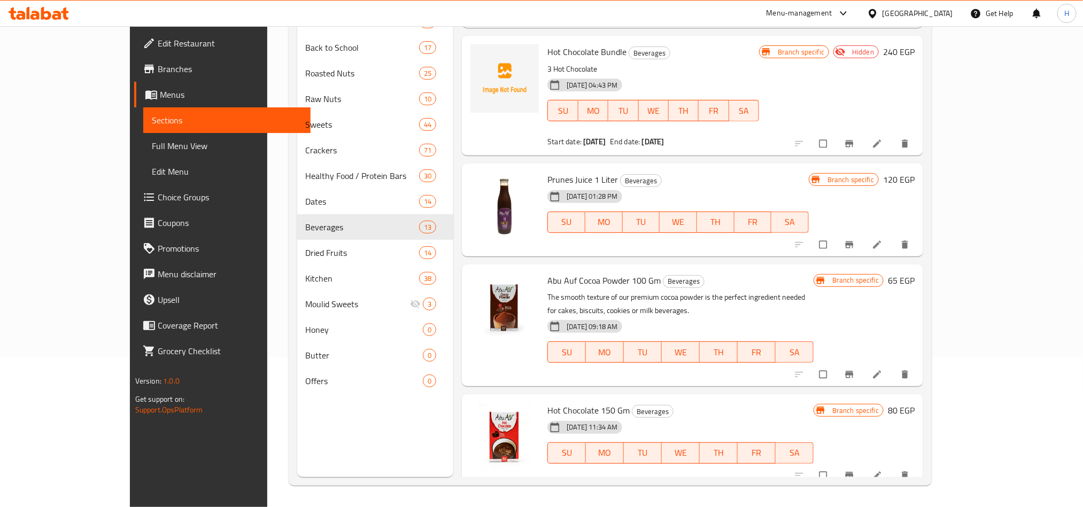
click at [915, 104] on div "Branch specific Hidden 240 EGP" at bounding box center [837, 95] width 156 height 102
